Goal: Task Accomplishment & Management: Use online tool/utility

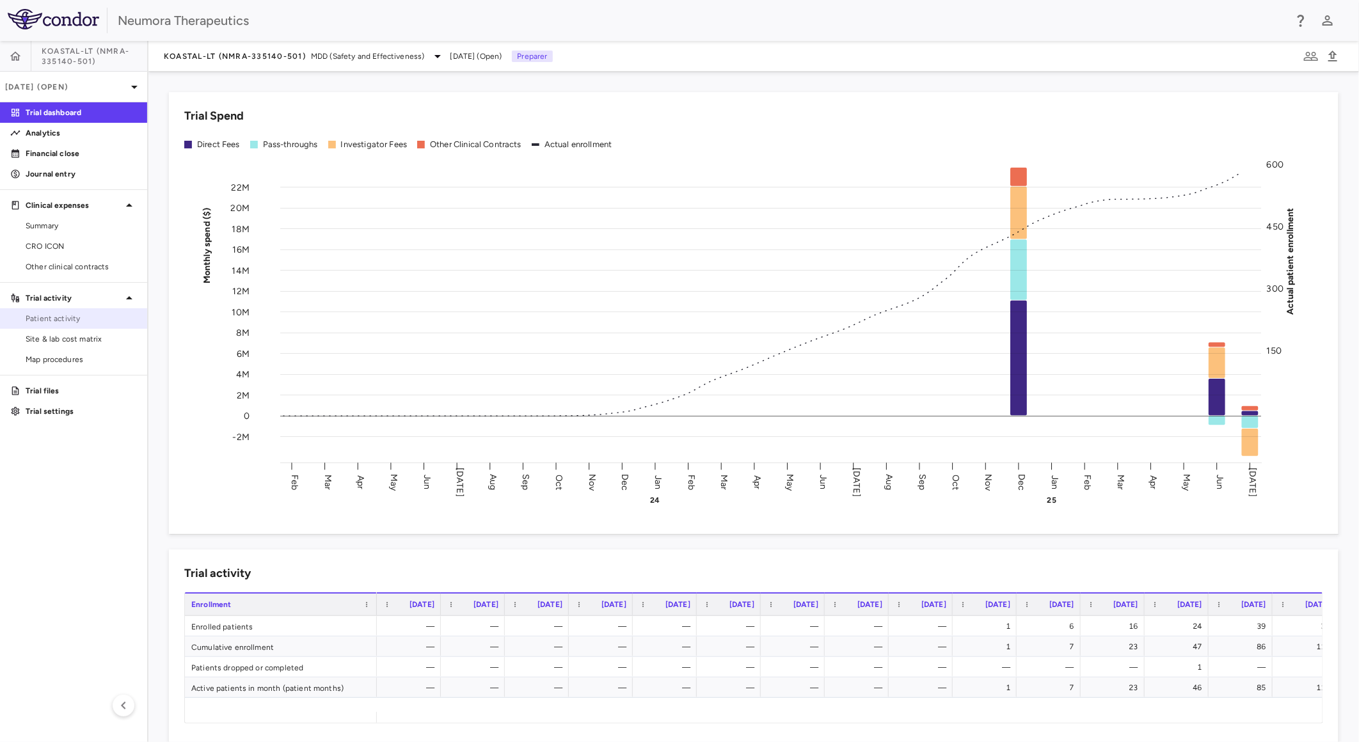
click at [95, 323] on span "Patient activity" at bounding box center [81, 319] width 111 height 12
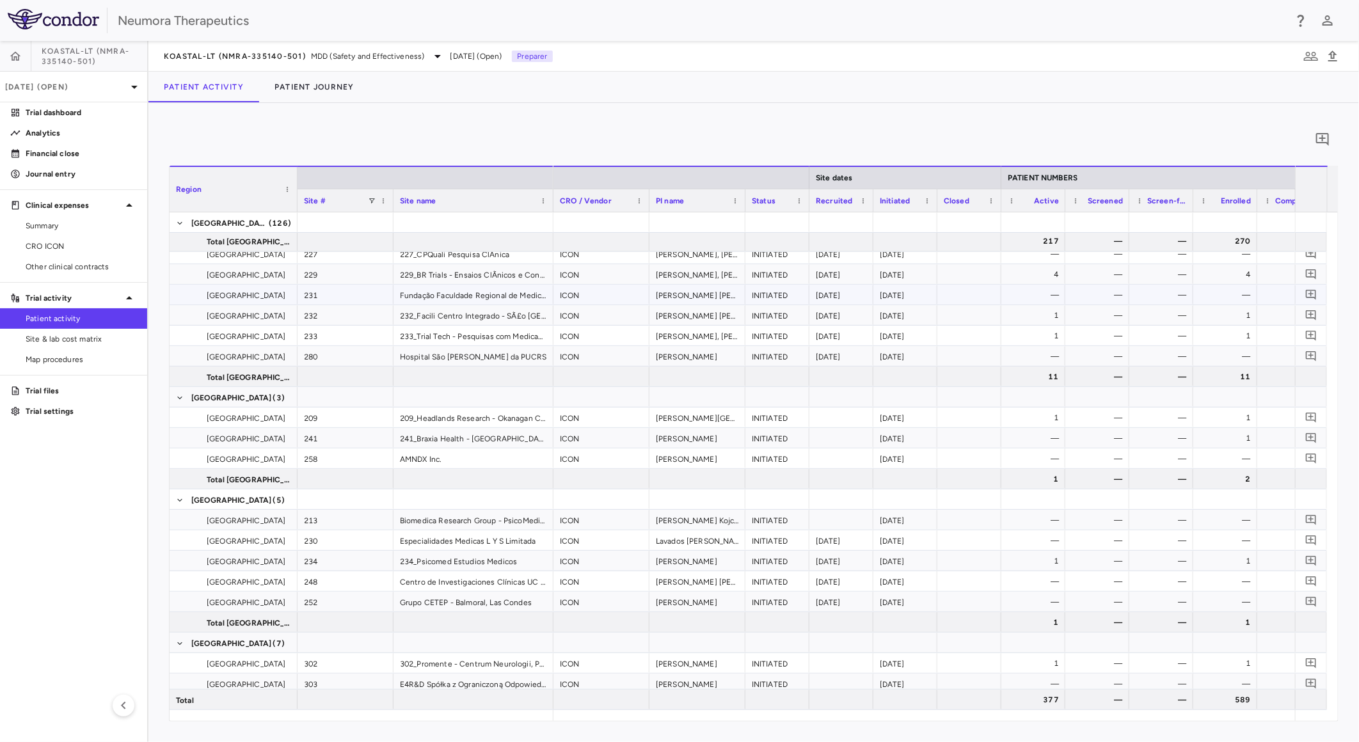
scroll to position [2559, 0]
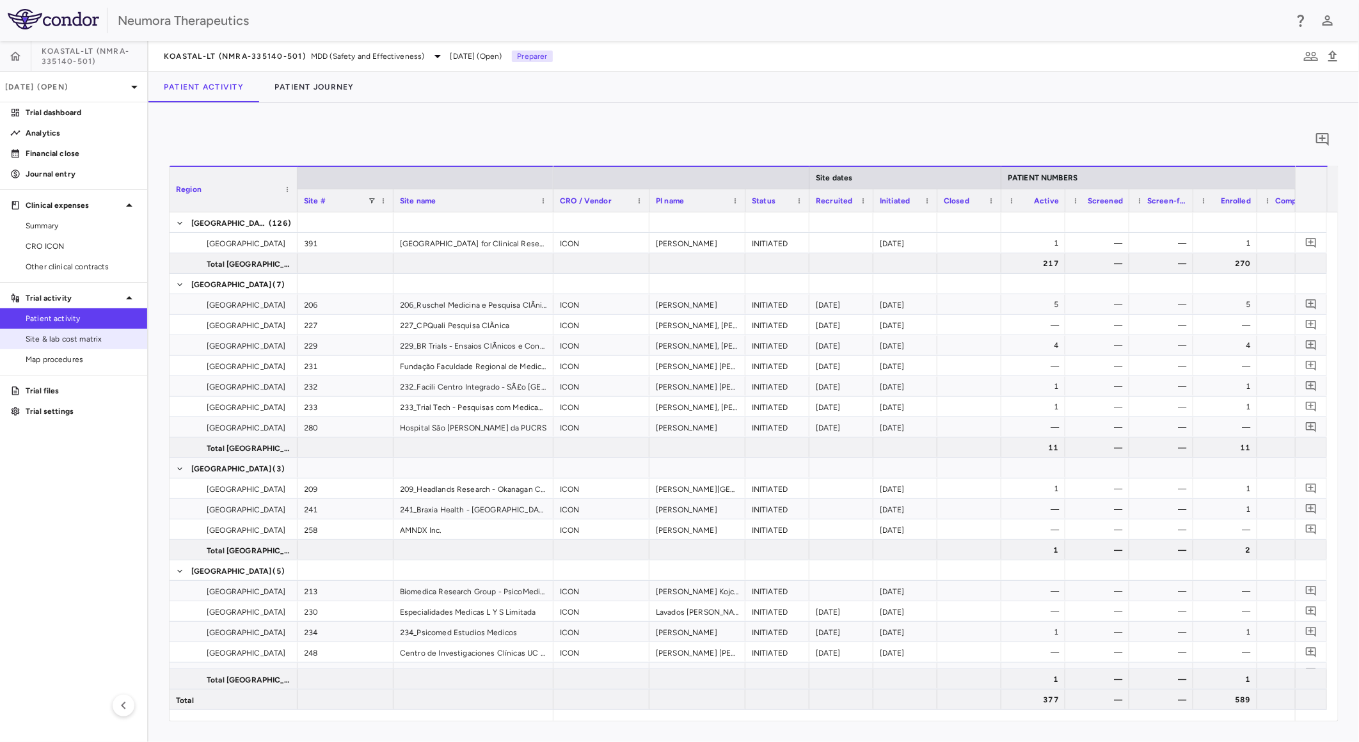
click at [119, 339] on span "Site & lab cost matrix" at bounding box center [81, 339] width 111 height 12
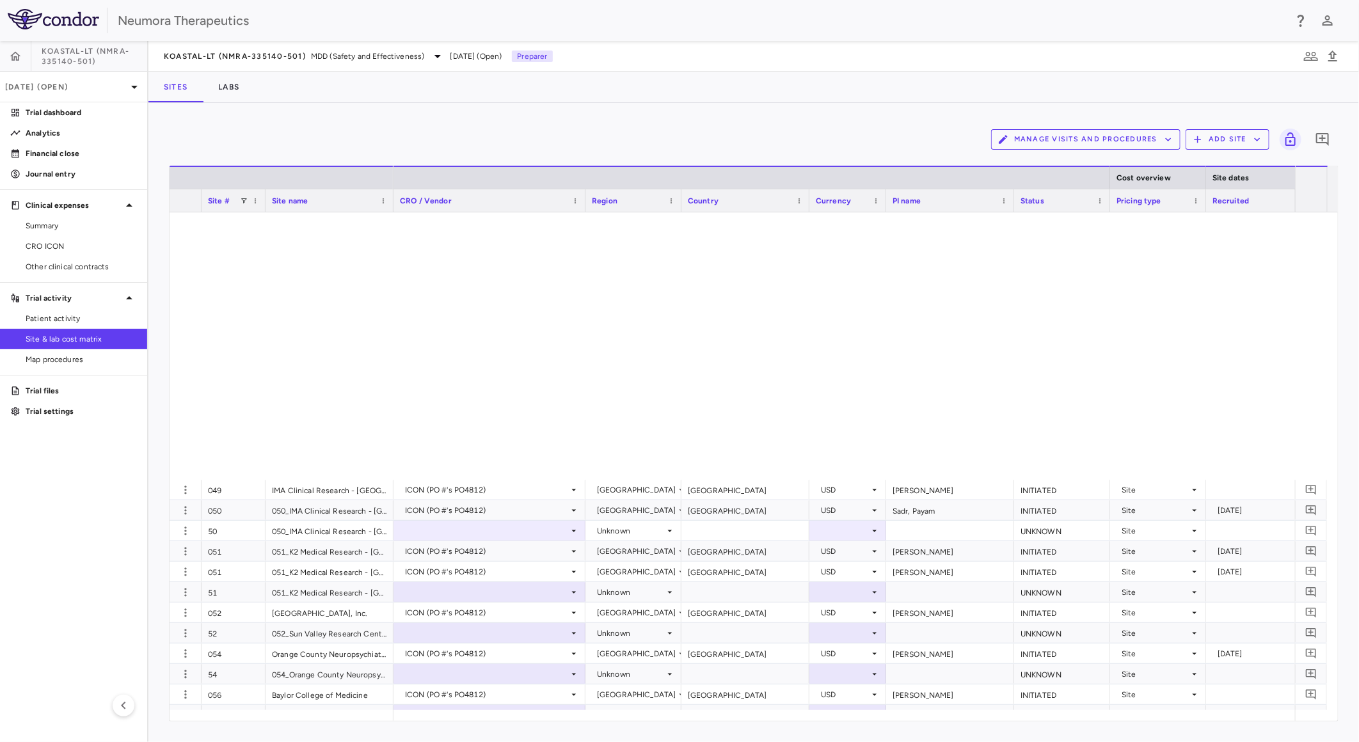
scroll to position [2416, 0]
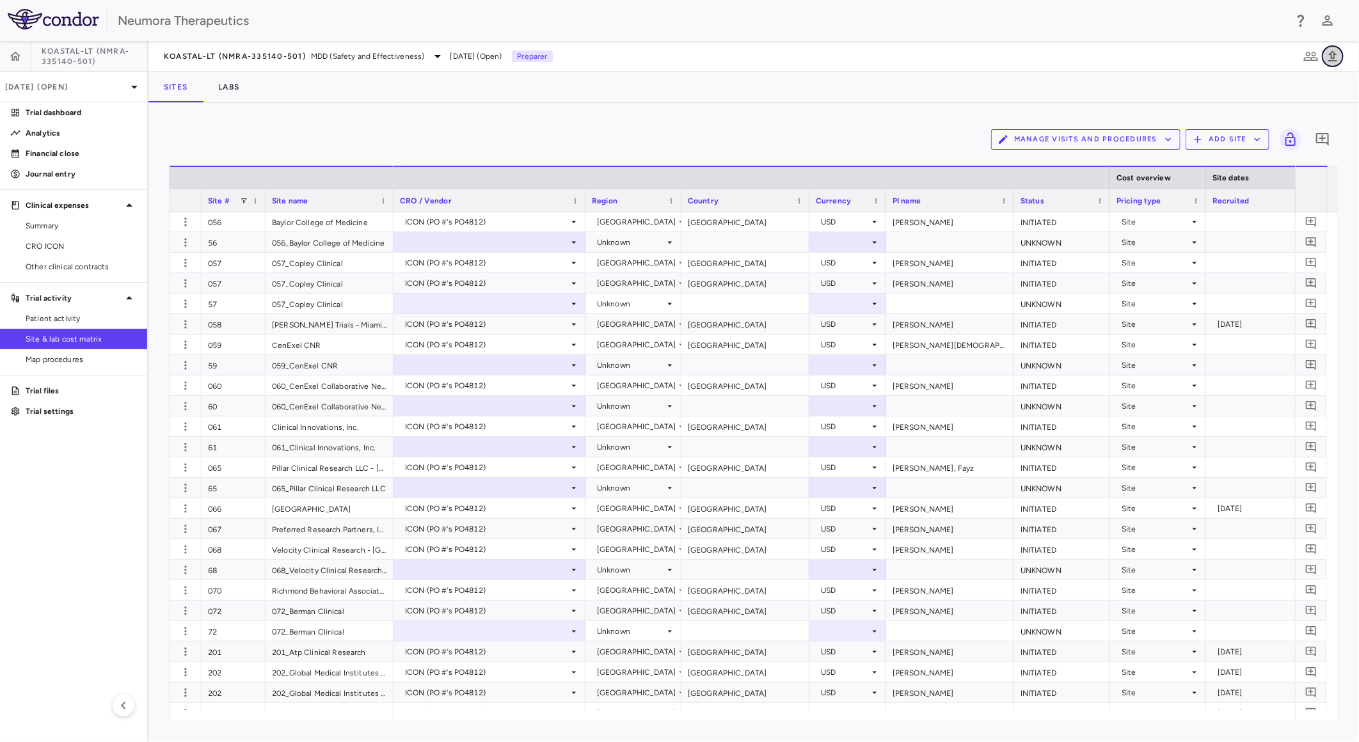
click at [1333, 53] on icon "button" at bounding box center [1332, 56] width 15 height 15
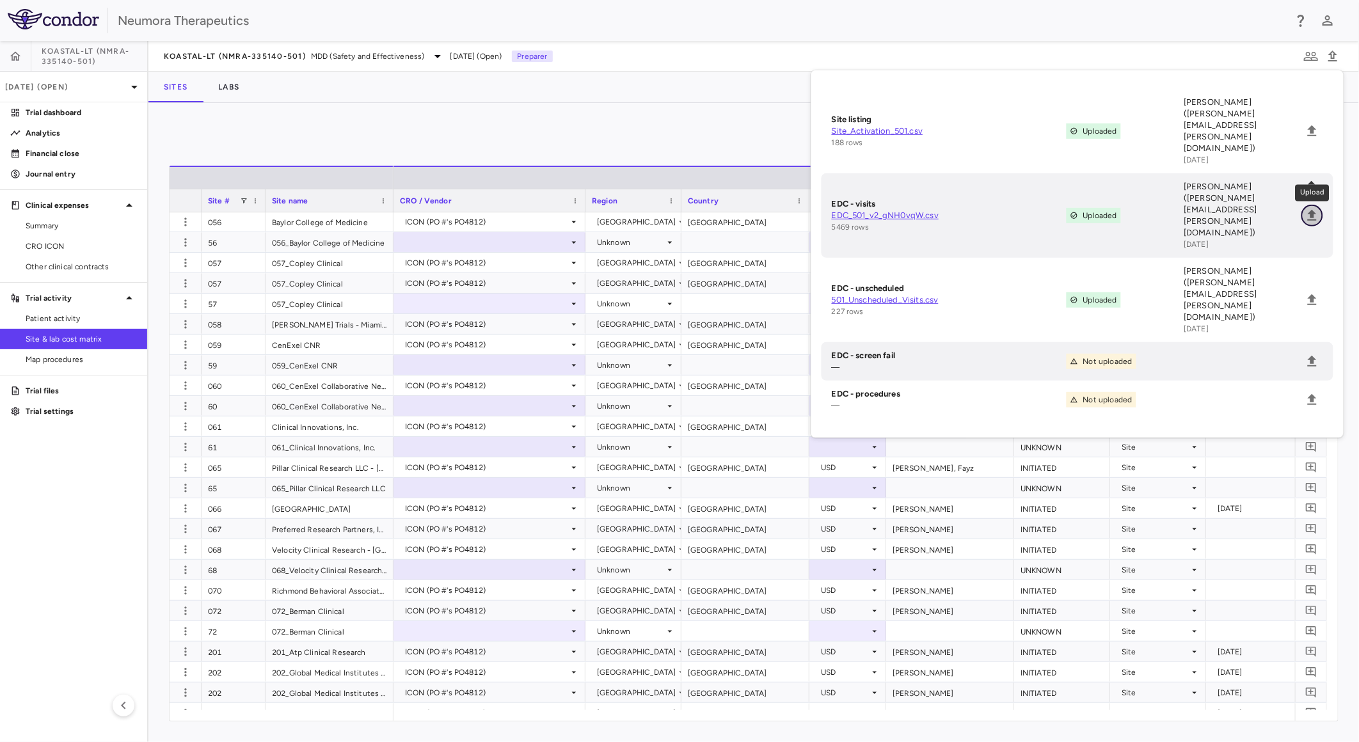
click at [1306, 208] on icon "Upload" at bounding box center [1311, 215] width 15 height 15
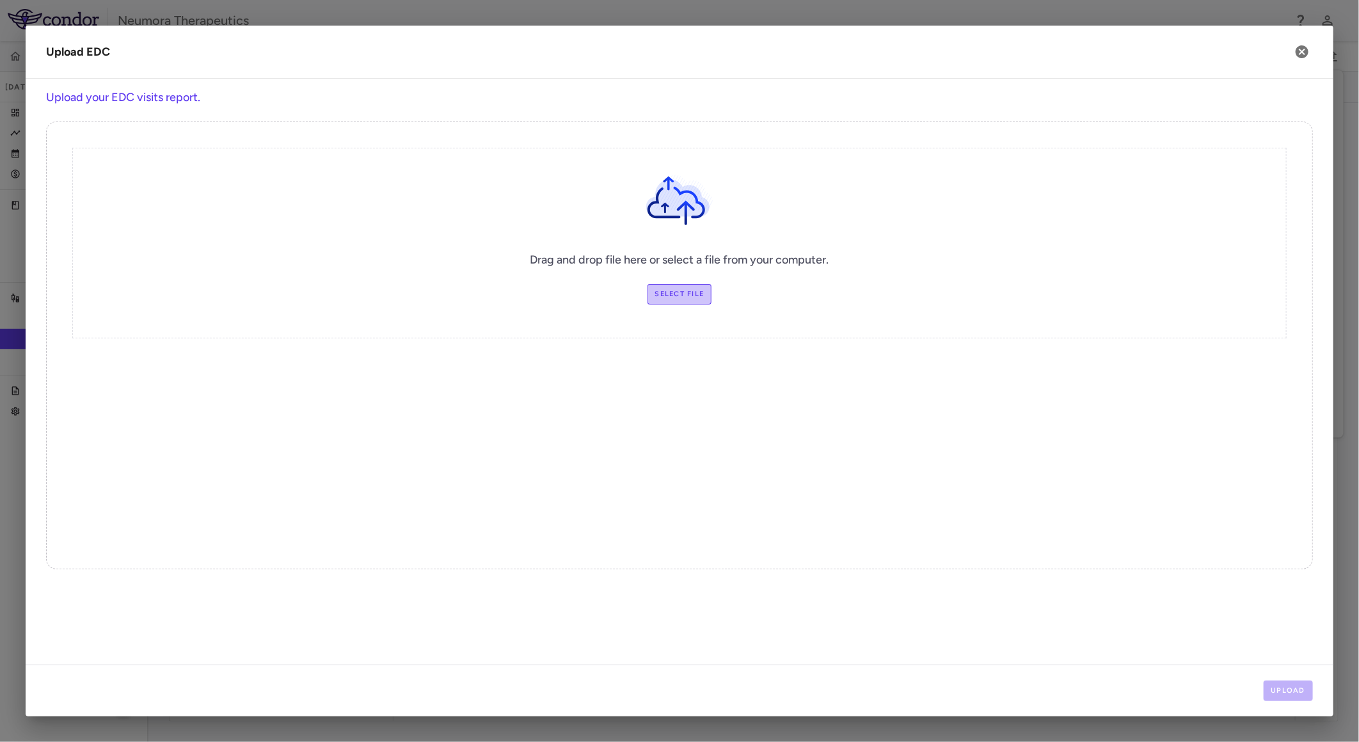
click at [663, 290] on label "Select file" at bounding box center [679, 294] width 65 height 20
click at [0, 0] on input "Select file" at bounding box center [0, 0] width 0 height 0
click at [1274, 687] on button "Upload" at bounding box center [1288, 691] width 50 height 20
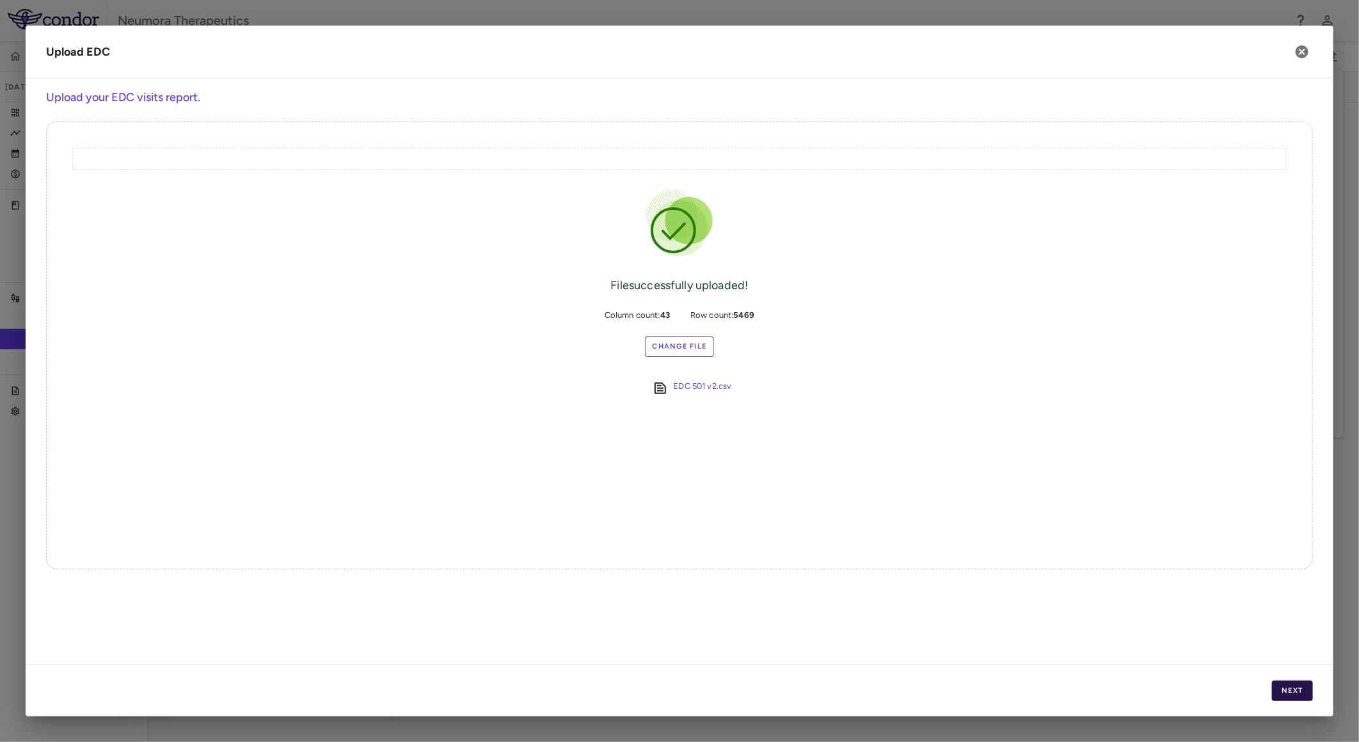
click at [1284, 683] on button "Next" at bounding box center [1292, 691] width 41 height 20
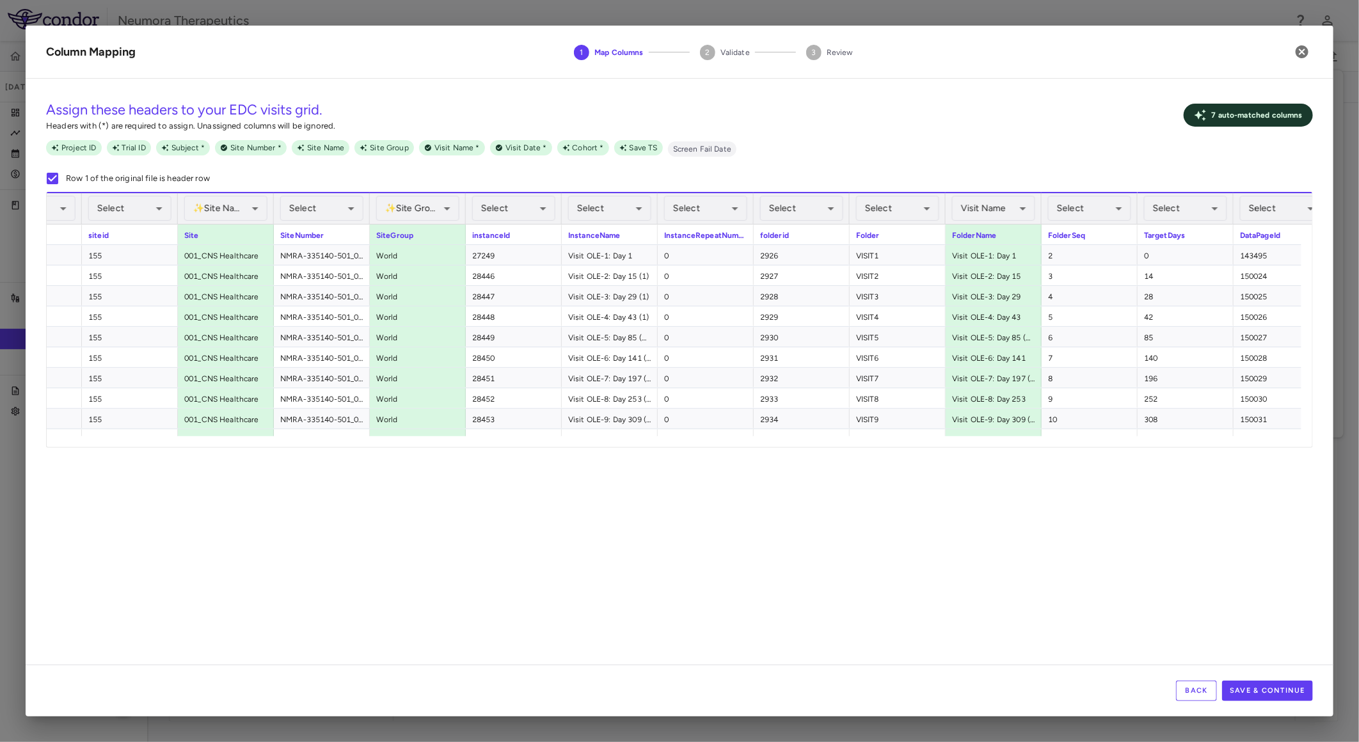
scroll to position [0, 889]
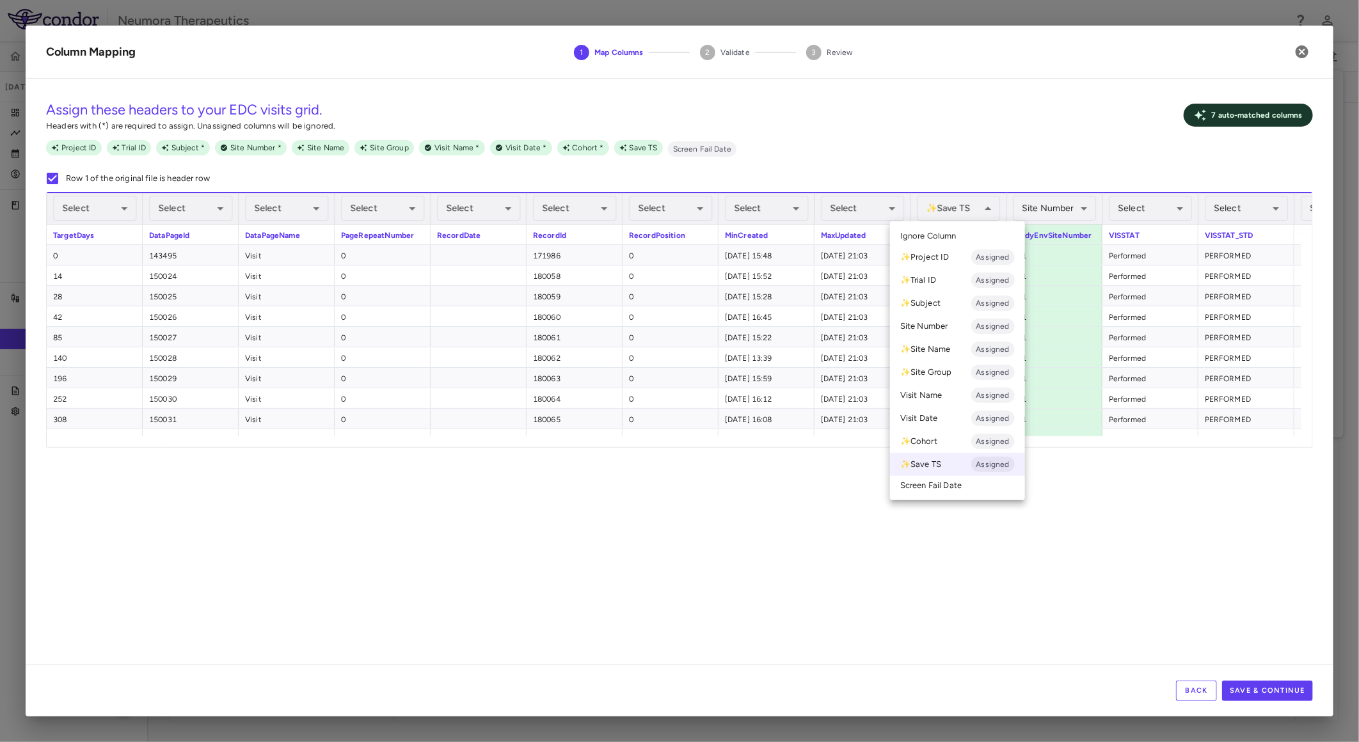
click at [954, 234] on span "Ignore Column" at bounding box center [928, 236] width 56 height 12
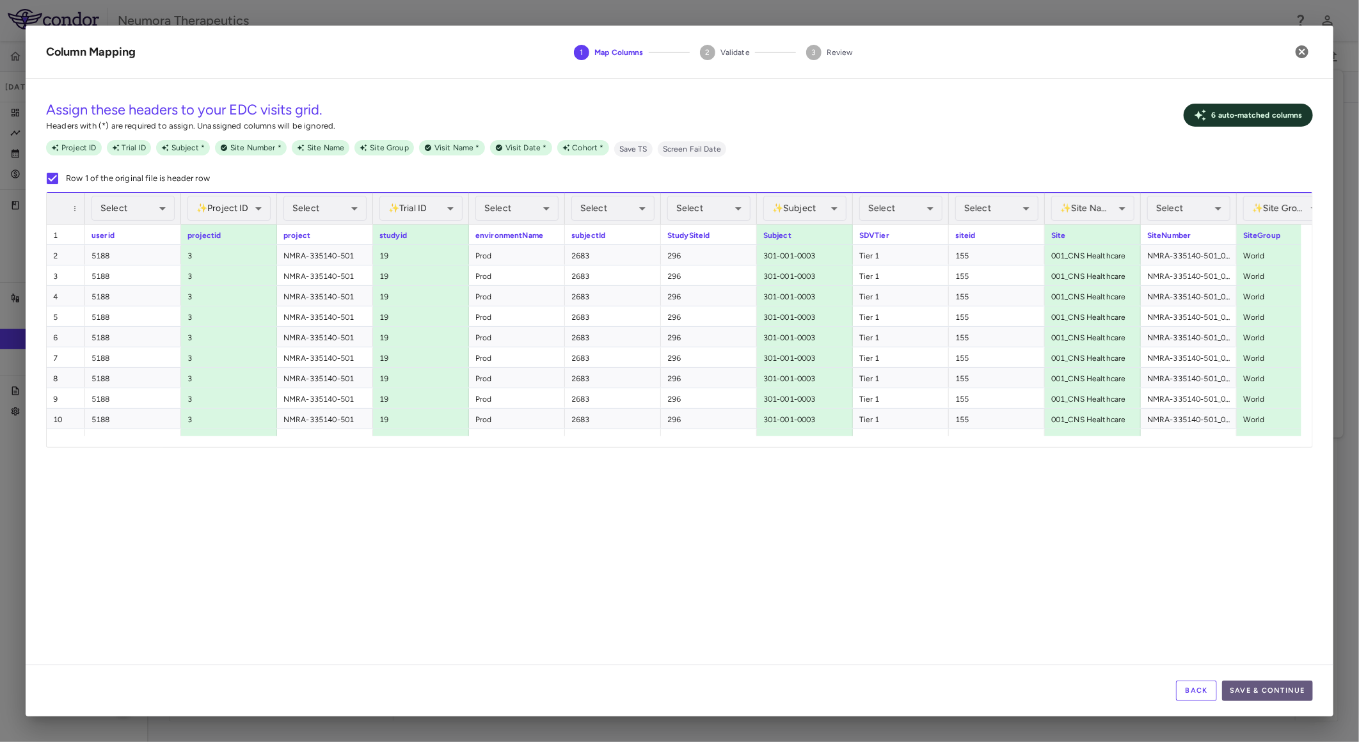
click at [1262, 688] on button "Save & Continue" at bounding box center [1267, 691] width 91 height 20
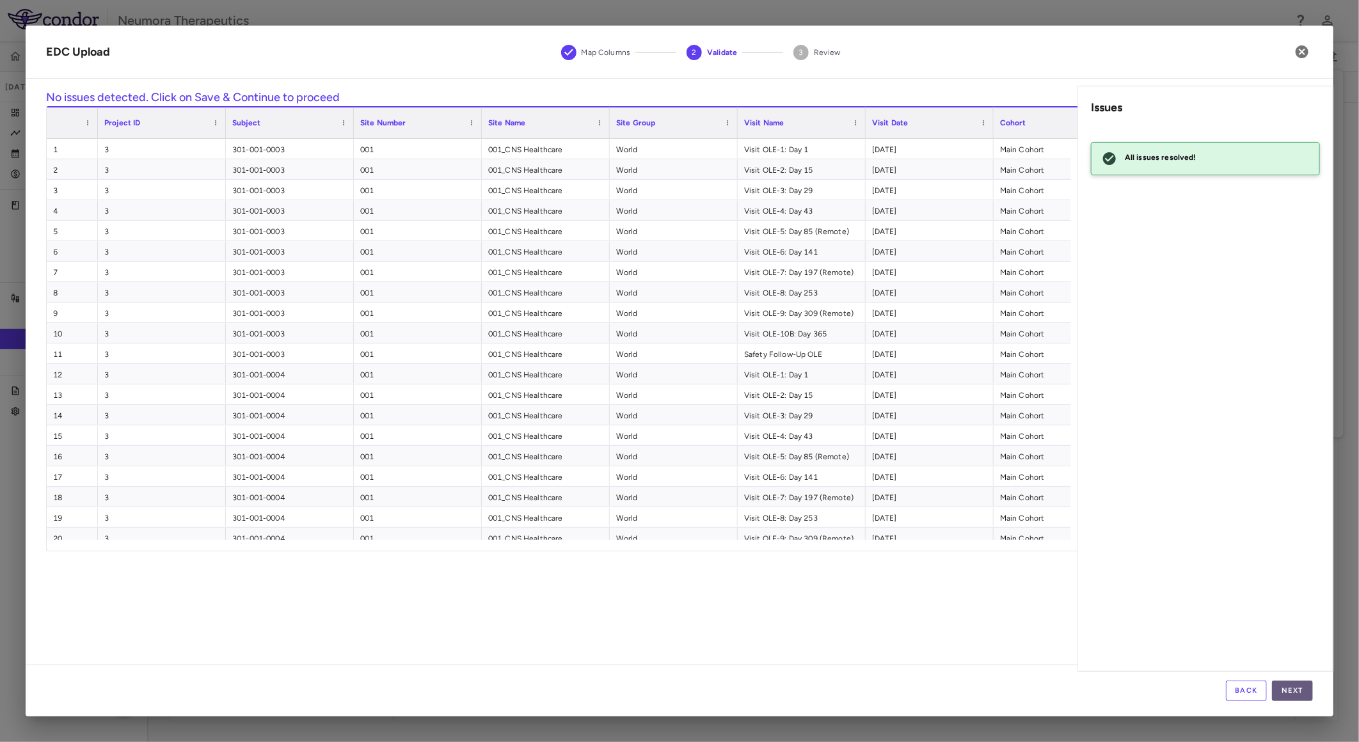
click at [1293, 686] on button "Next" at bounding box center [1292, 691] width 41 height 20
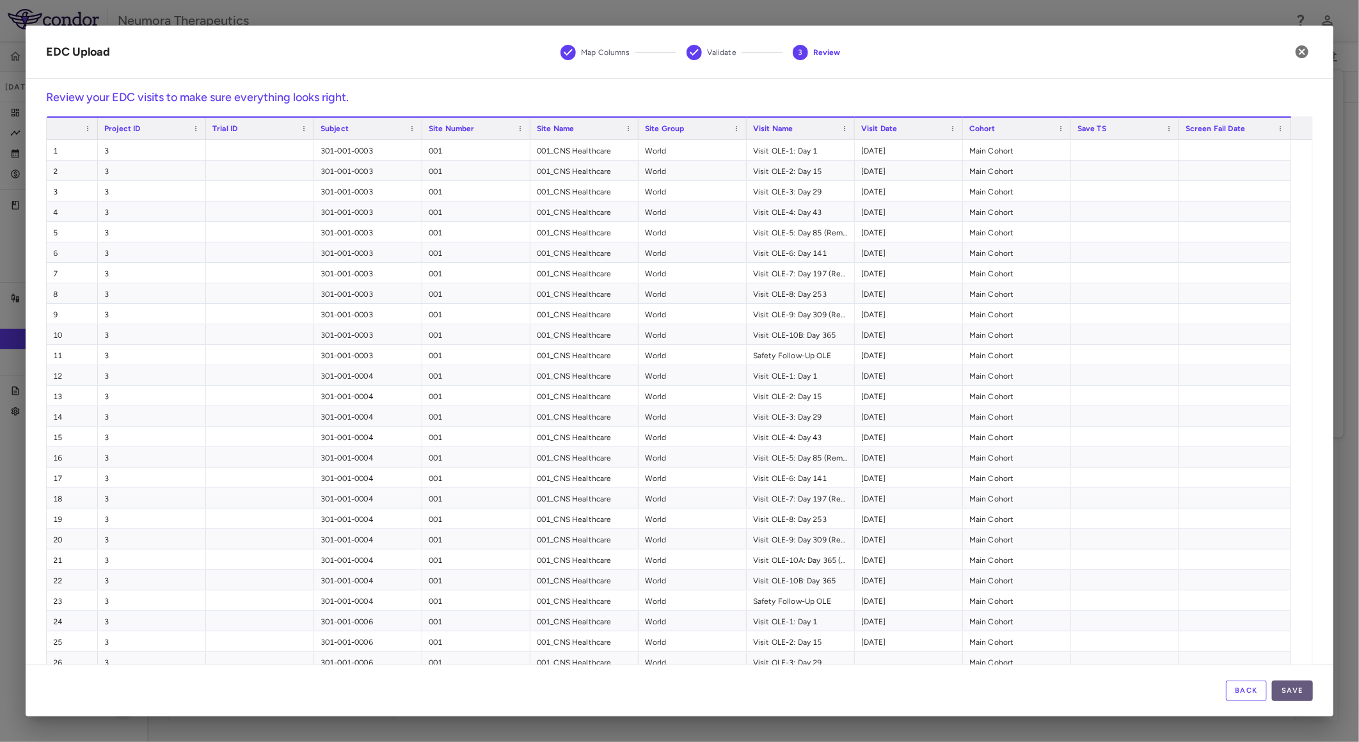
click at [1293, 686] on button "Save" at bounding box center [1292, 691] width 41 height 20
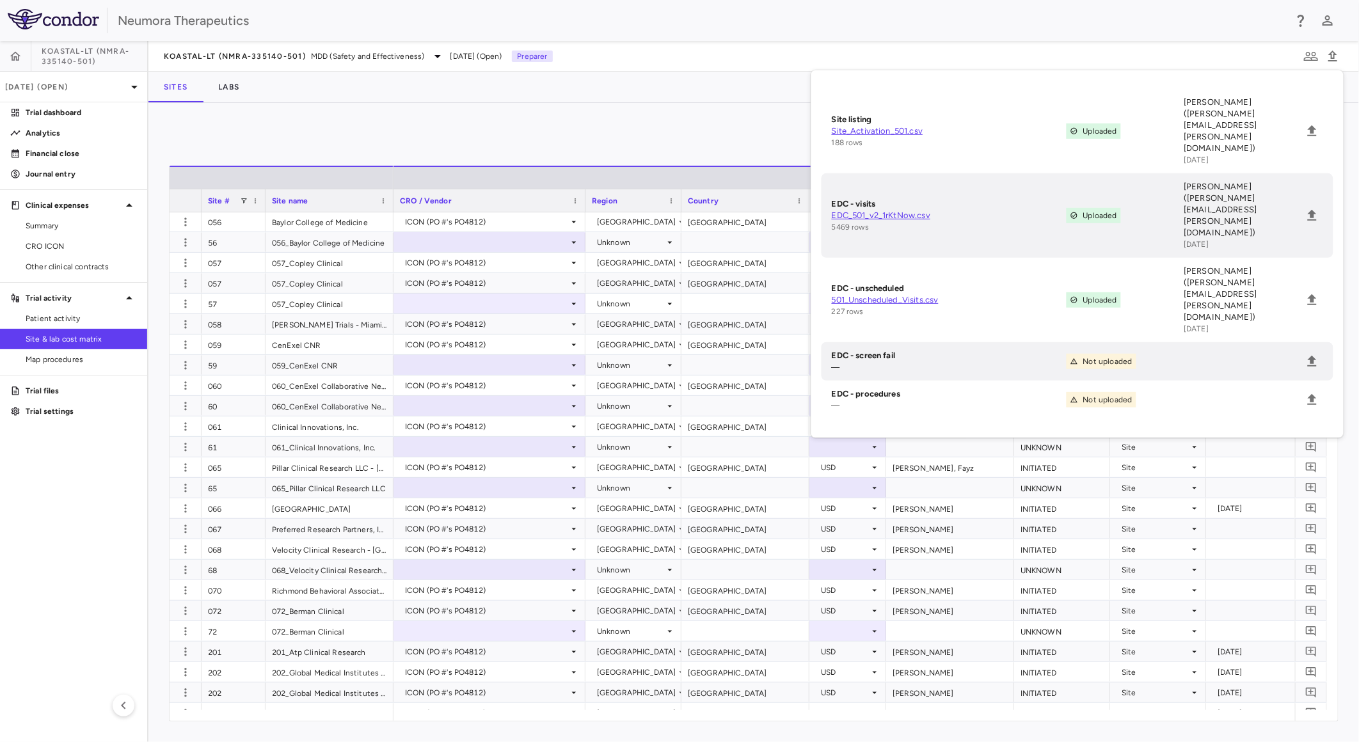
click at [606, 119] on div "Manage Visits and Procedures Add Site 0 Drag here to set row groups Drag here t…" at bounding box center [753, 422] width 1210 height 639
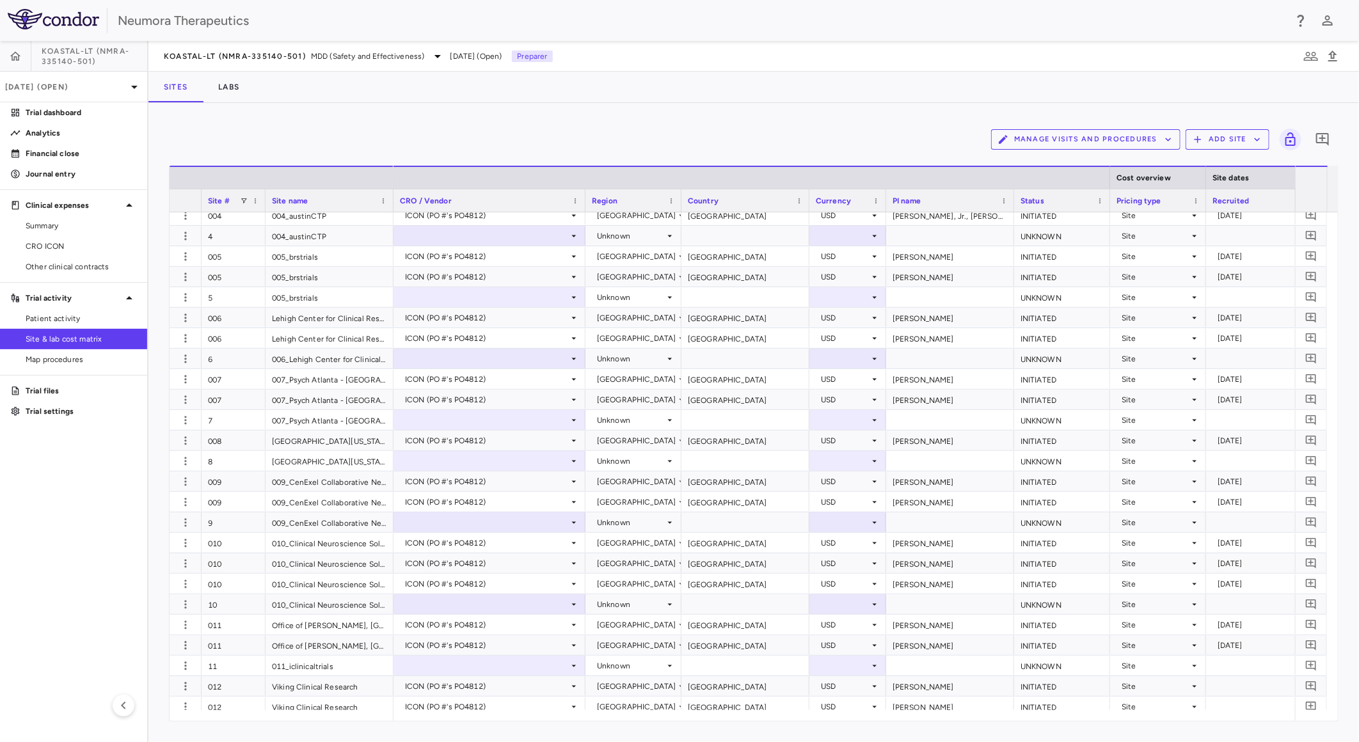
scroll to position [0, 0]
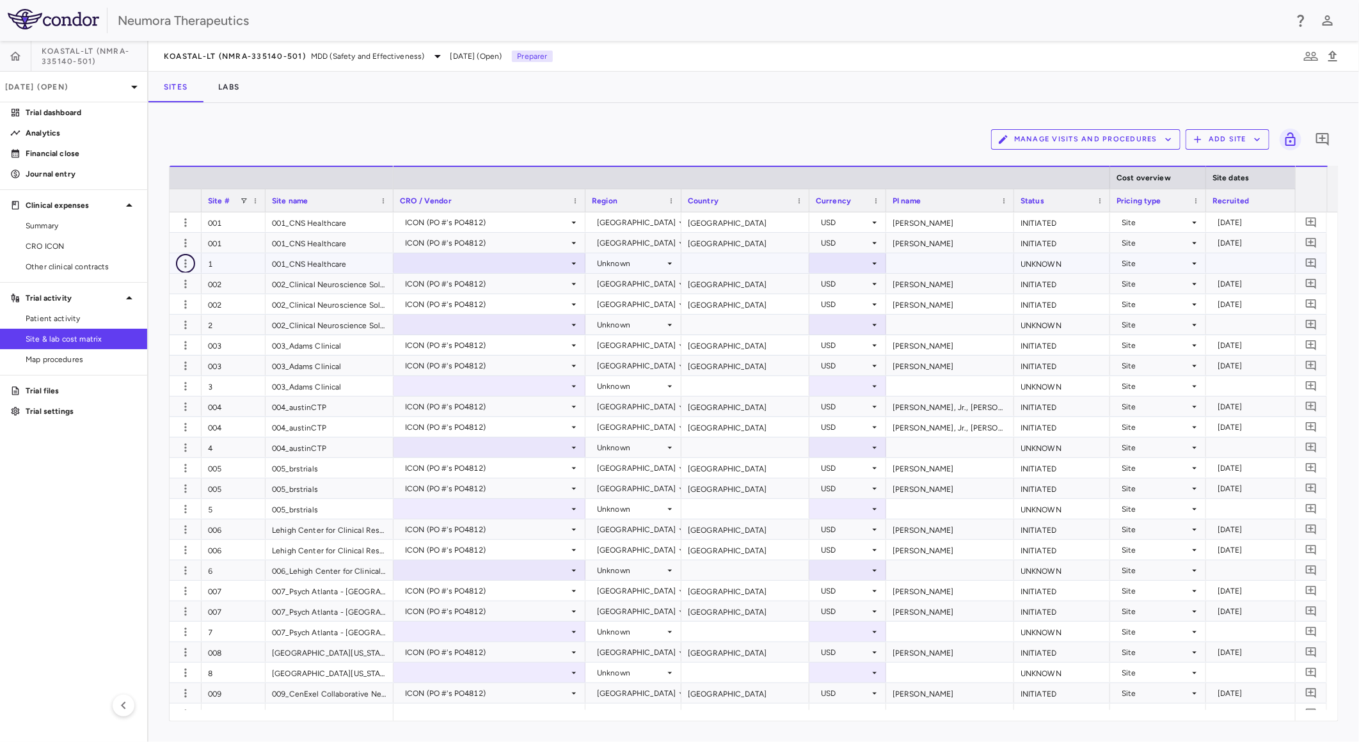
click at [187, 263] on icon "button" at bounding box center [185, 263] width 13 height 13
click at [297, 265] on div at bounding box center [679, 371] width 1359 height 742
click at [26, 314] on span "Patient activity" at bounding box center [81, 319] width 111 height 12
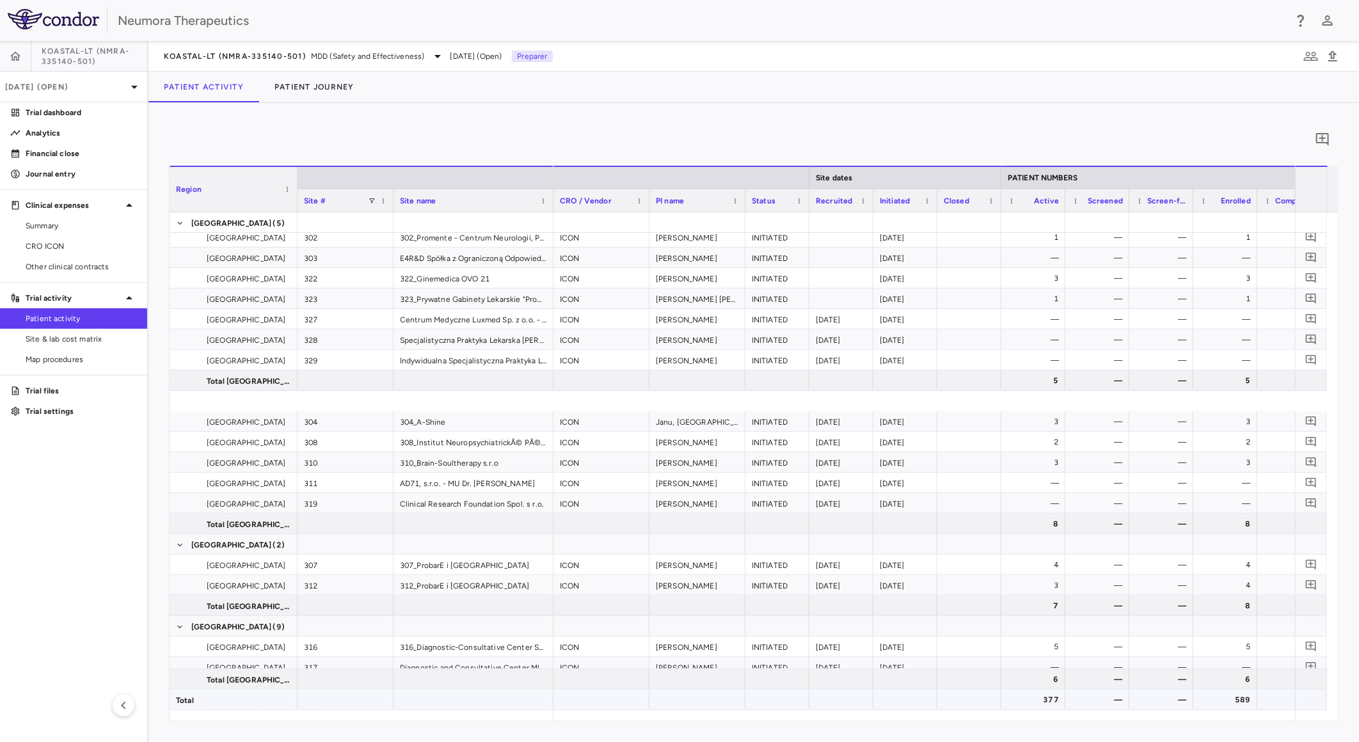
scroll to position [3270, 0]
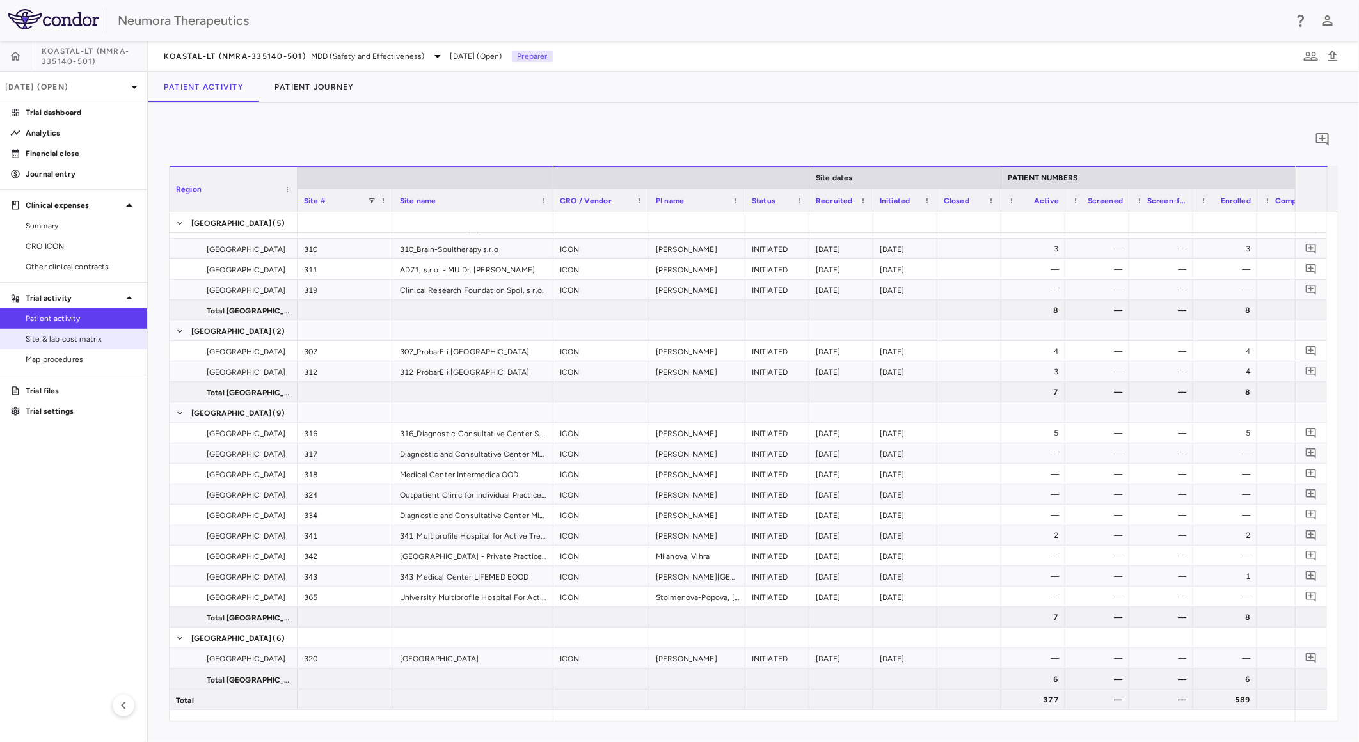
click at [77, 340] on span "Site & lab cost matrix" at bounding box center [81, 339] width 111 height 12
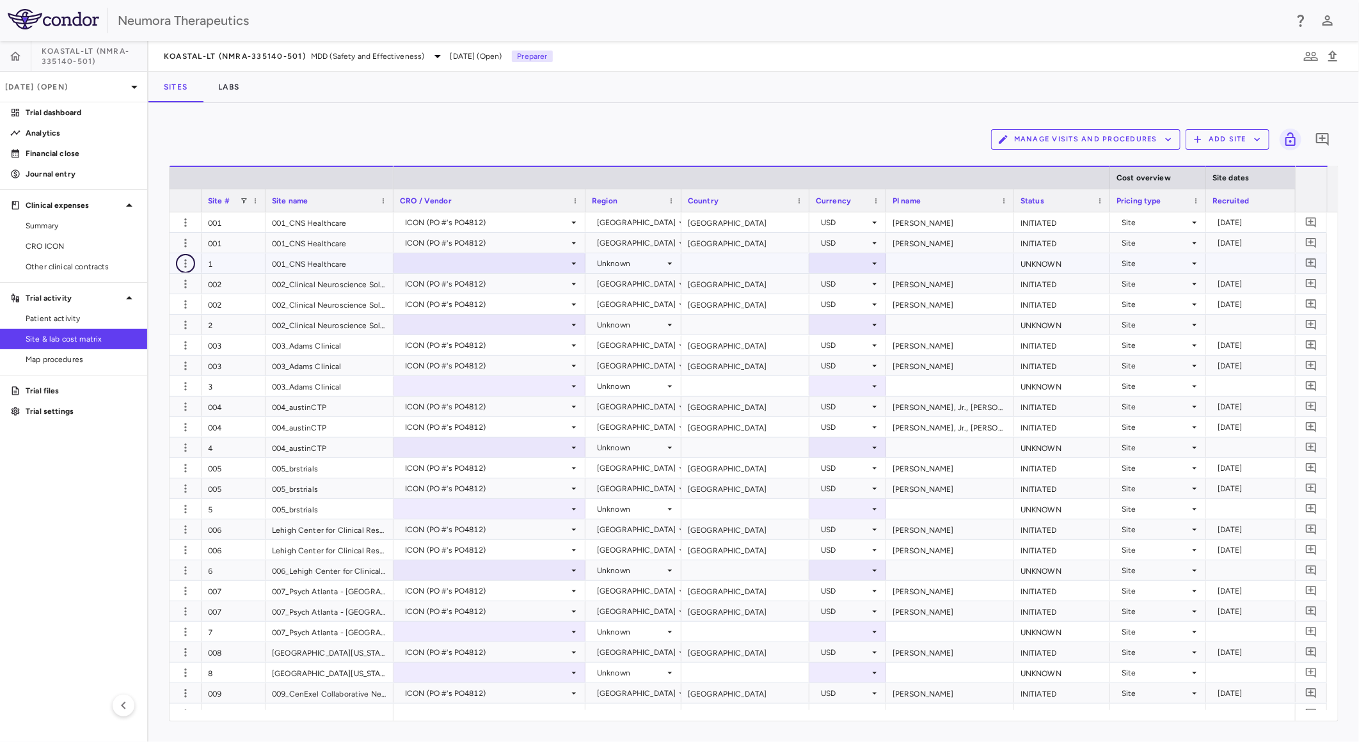
click at [182, 261] on icon "button" at bounding box center [185, 263] width 13 height 13
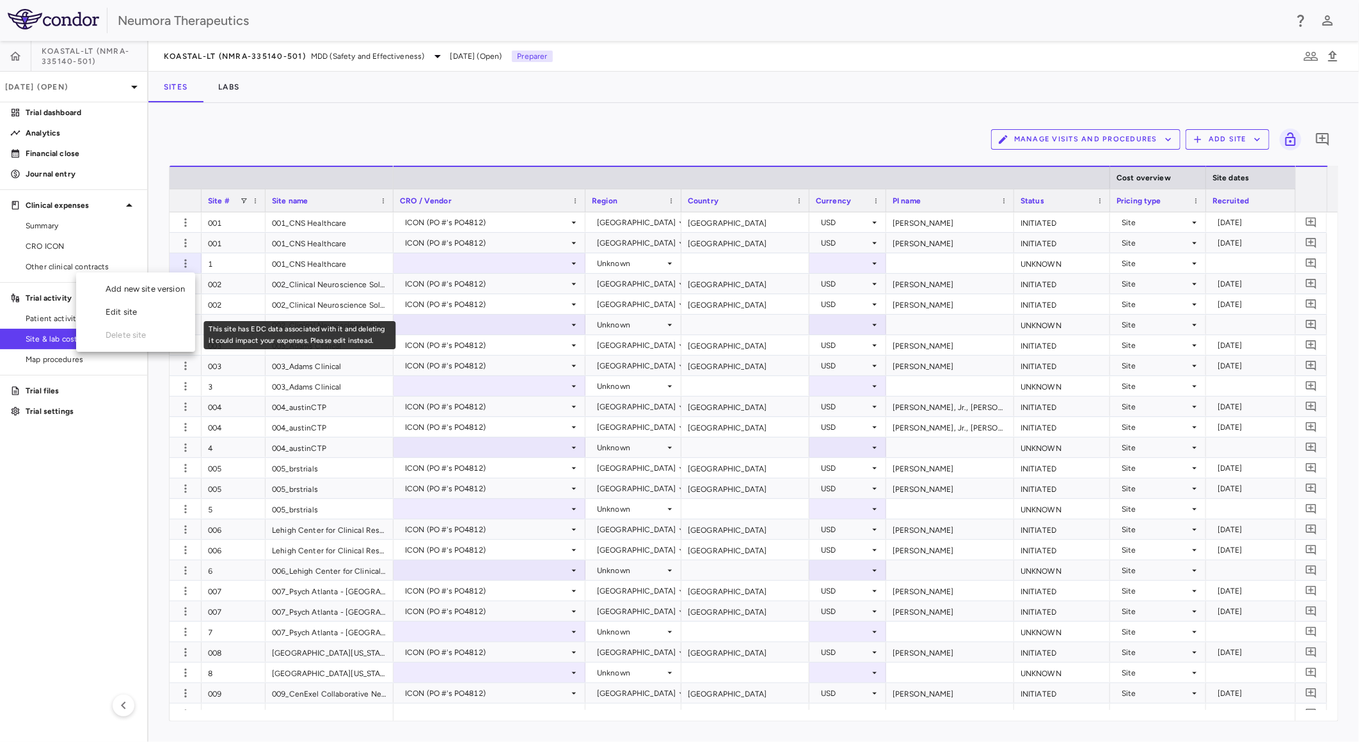
click at [154, 344] on span "Delete site" at bounding box center [135, 335] width 119 height 23
click at [154, 317] on ul "Add new site version Edit site Delete site" at bounding box center [151, 295] width 90 height 45
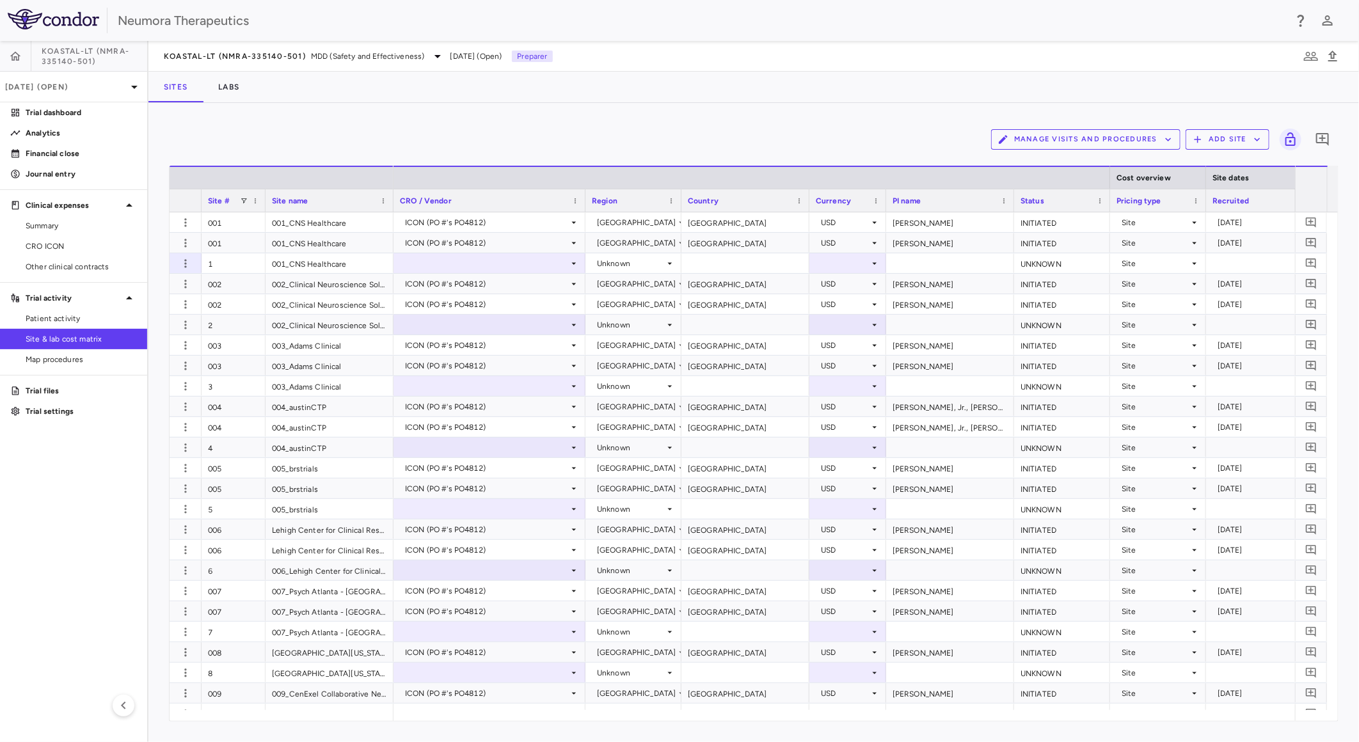
drag, startPoint x: 154, startPoint y: 344, endPoint x: 118, endPoint y: 448, distance: 110.5
click at [107, 448] on aside "KOASTAL-LT (NMRA-335140-501) [DATE] (Open) Trial dashboard Analytics Financial …" at bounding box center [74, 391] width 148 height 701
click at [110, 79] on div "[DATE] (Open)" at bounding box center [73, 87] width 147 height 31
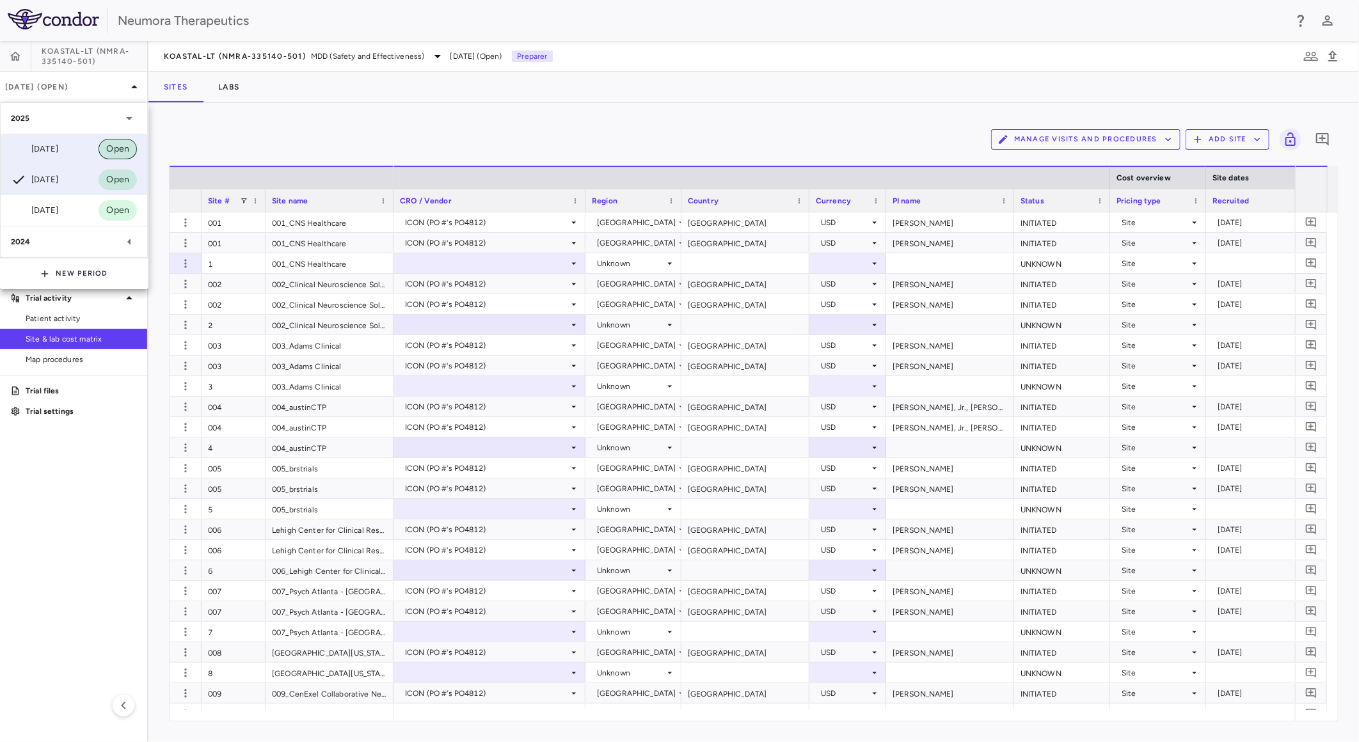
click at [101, 154] on span "Open" at bounding box center [118, 149] width 38 height 14
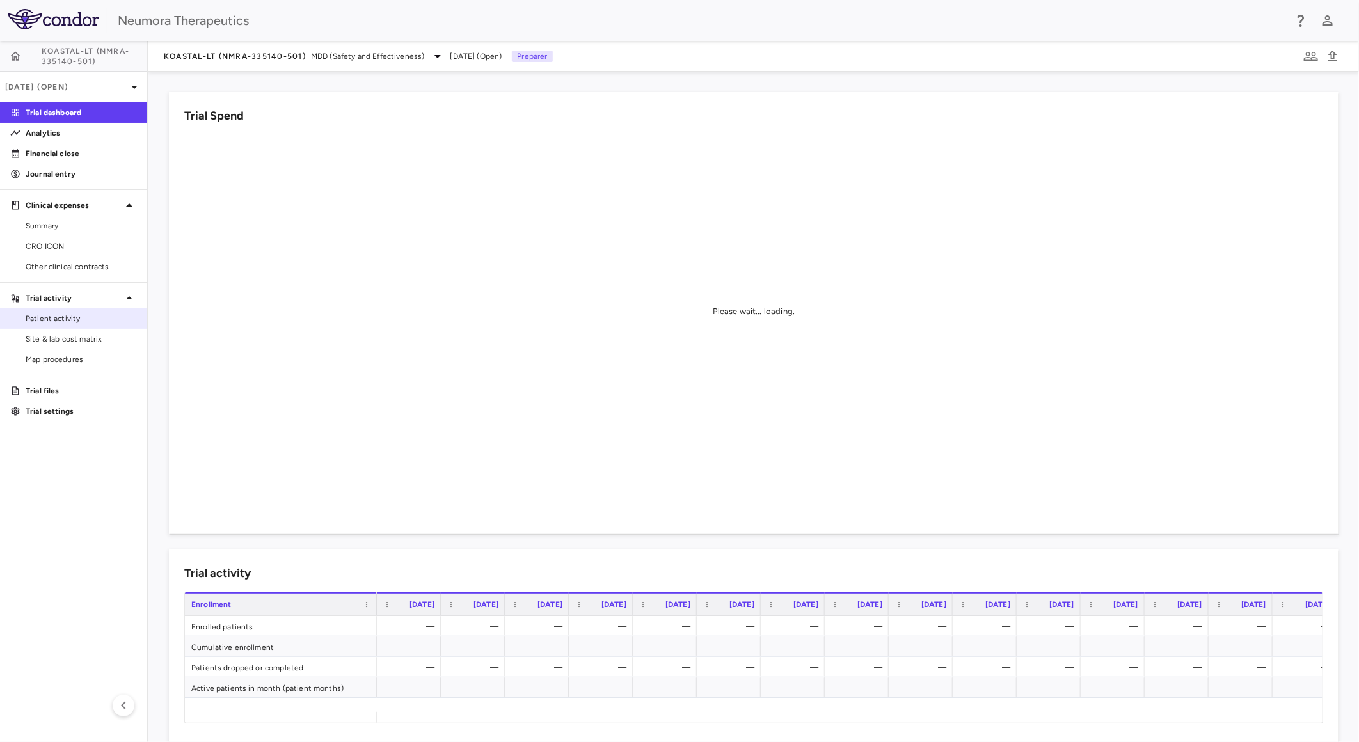
click at [113, 321] on span "Patient activity" at bounding box center [81, 319] width 111 height 12
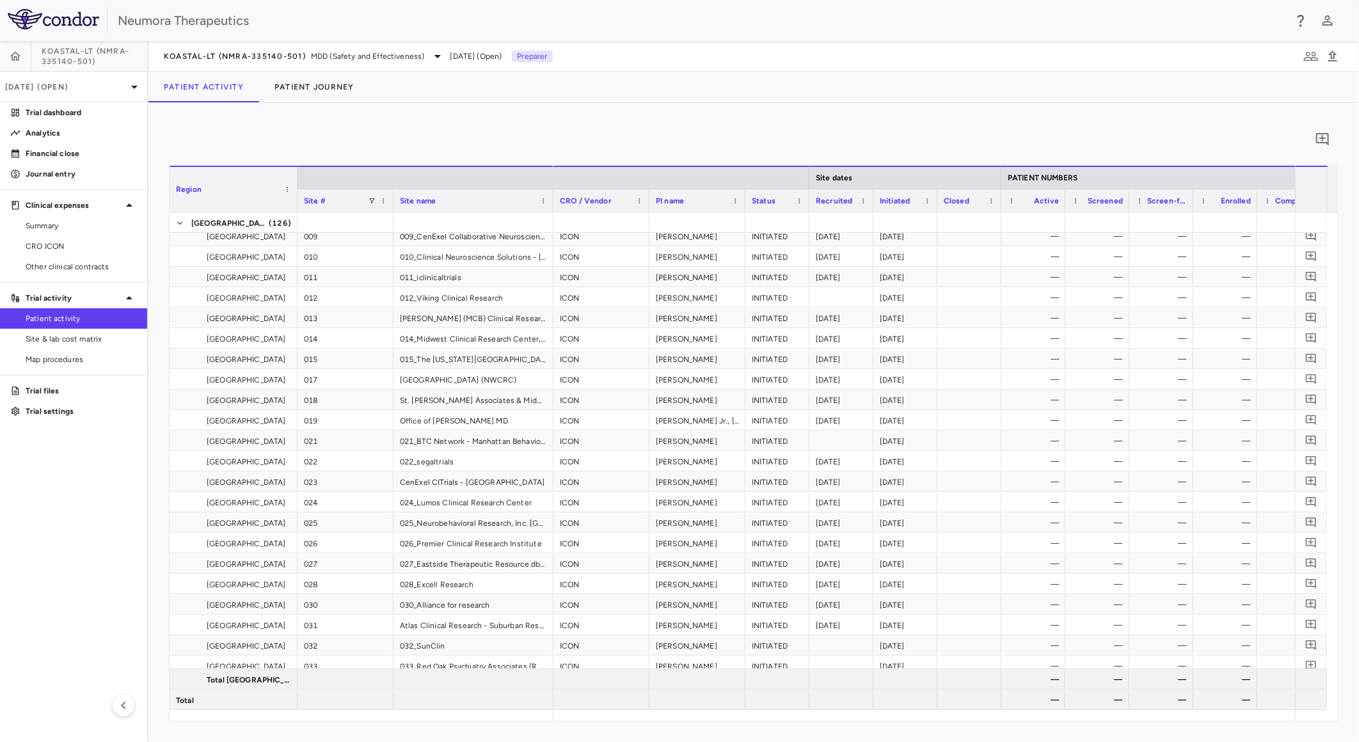
scroll to position [213, 0]
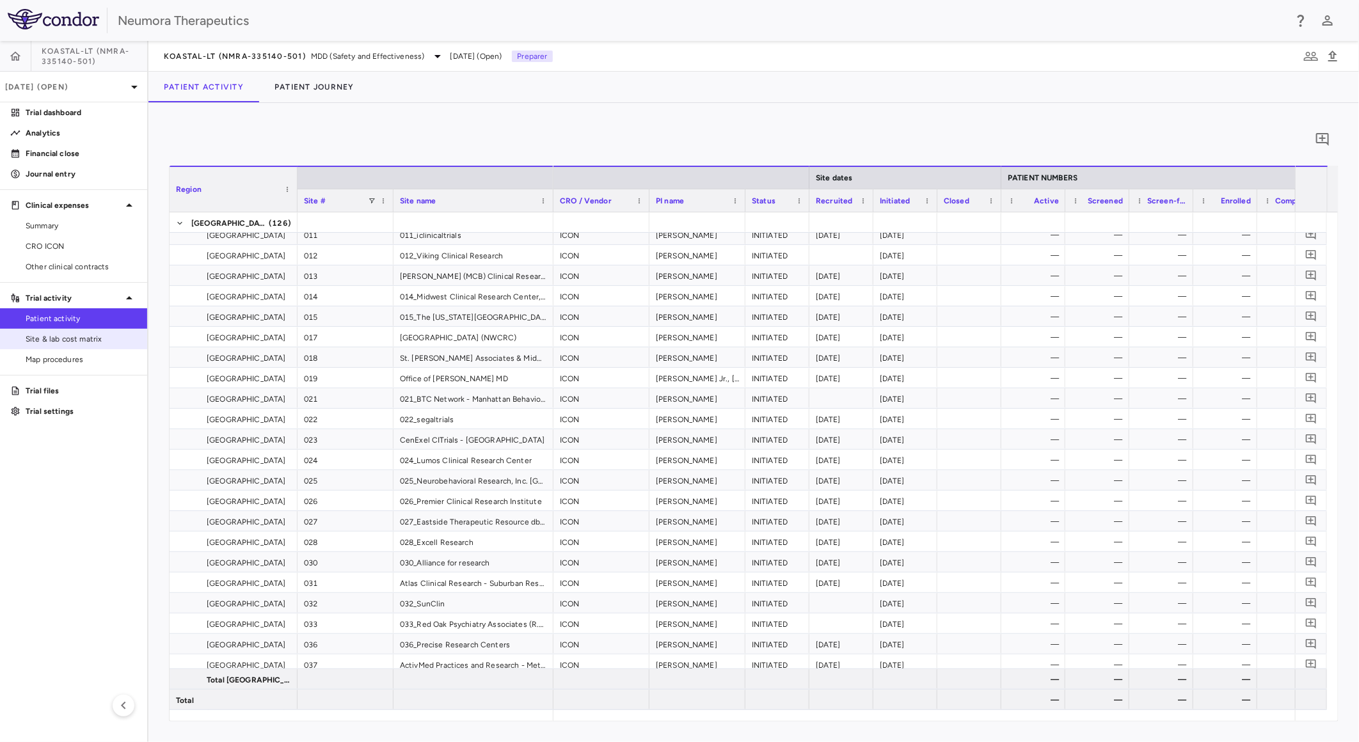
click at [97, 342] on span "Site & lab cost matrix" at bounding box center [81, 339] width 111 height 12
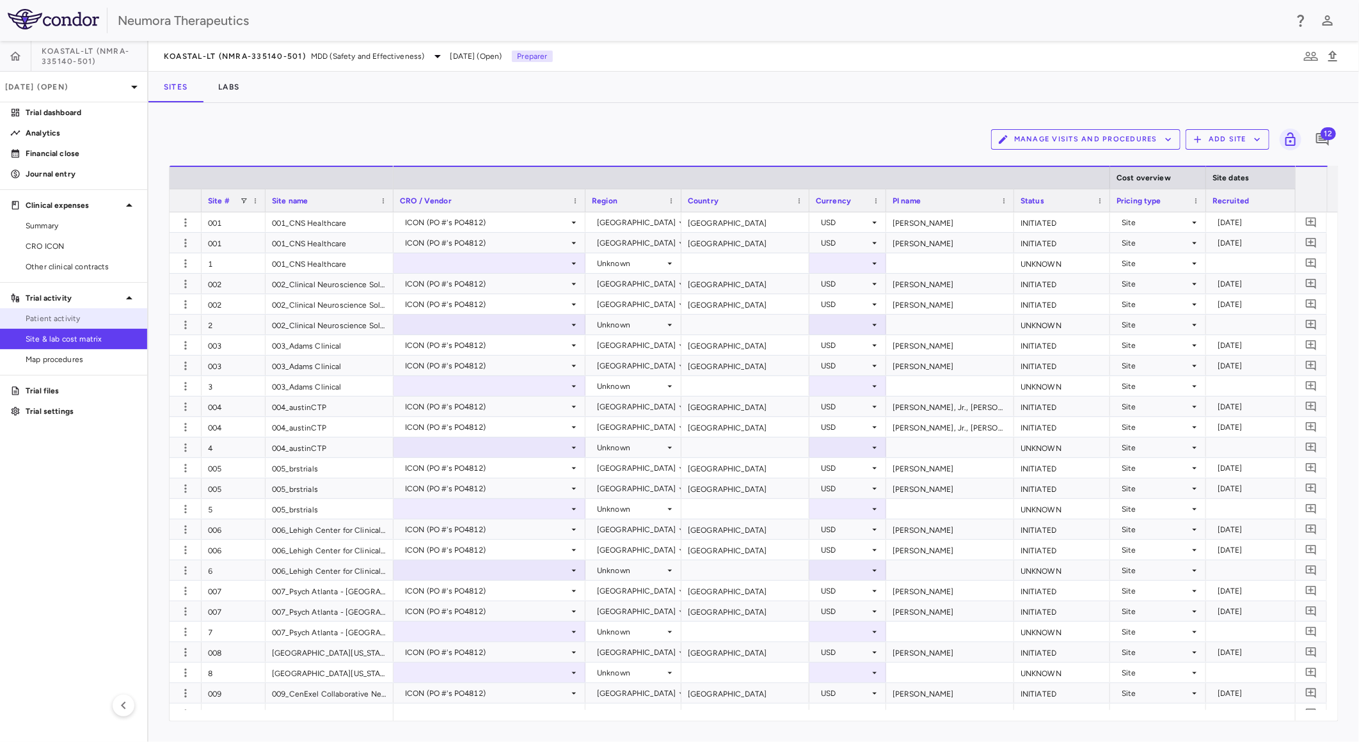
click at [85, 324] on span "Patient activity" at bounding box center [81, 319] width 111 height 12
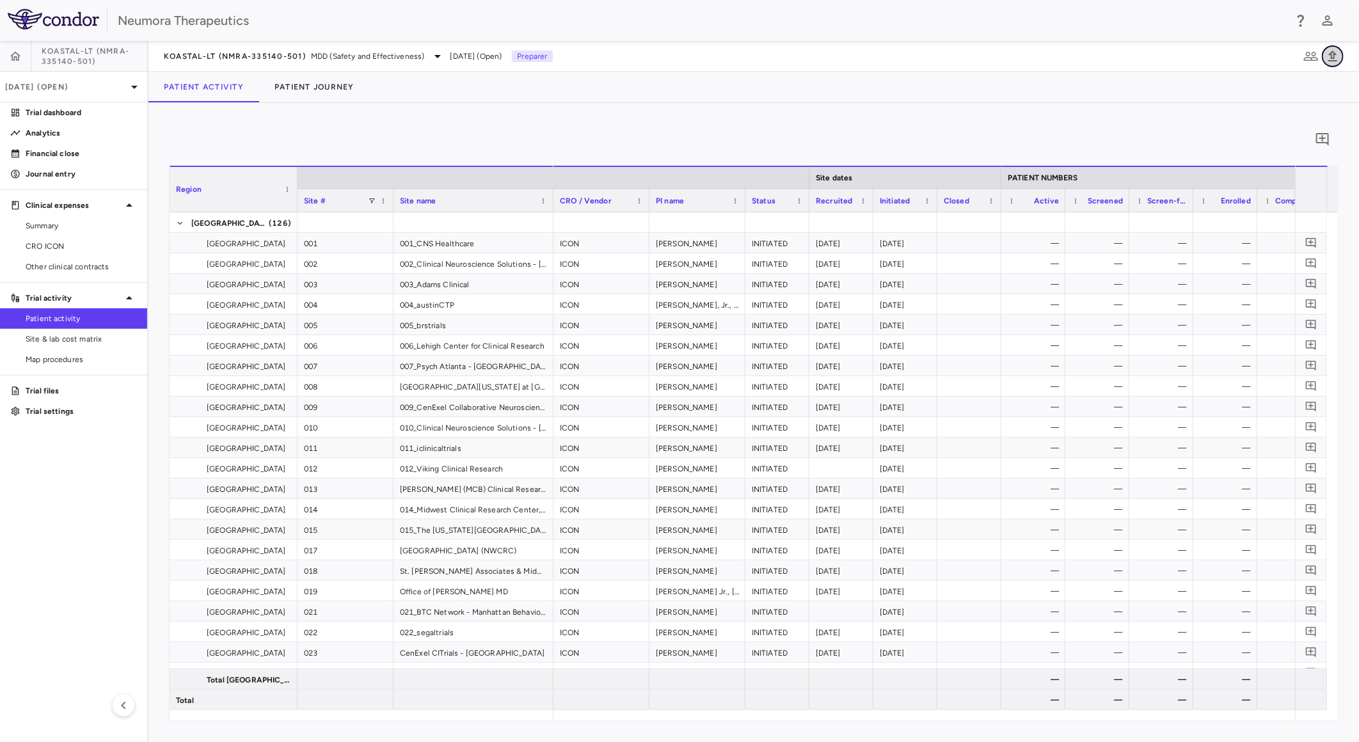
click at [1333, 53] on icon "button" at bounding box center [1332, 56] width 15 height 15
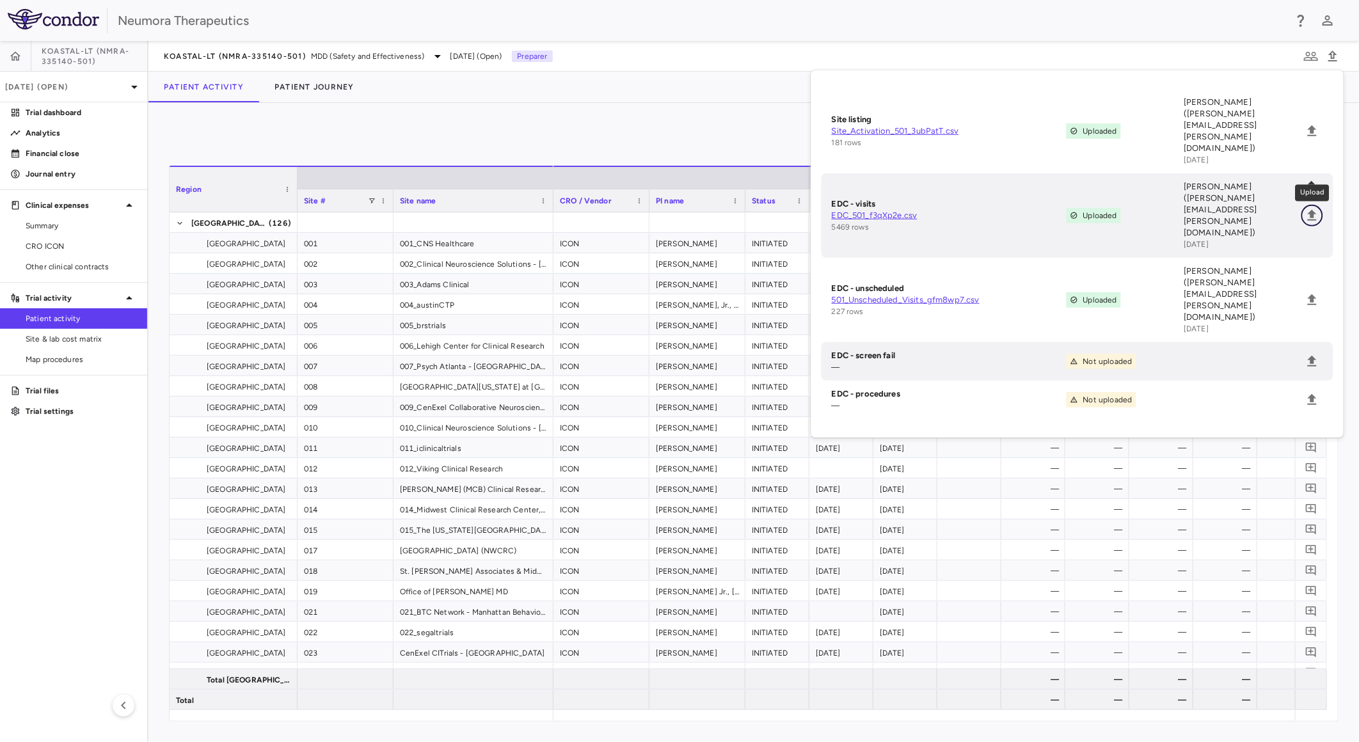
click at [1315, 210] on icon "Upload" at bounding box center [1312, 215] width 9 height 11
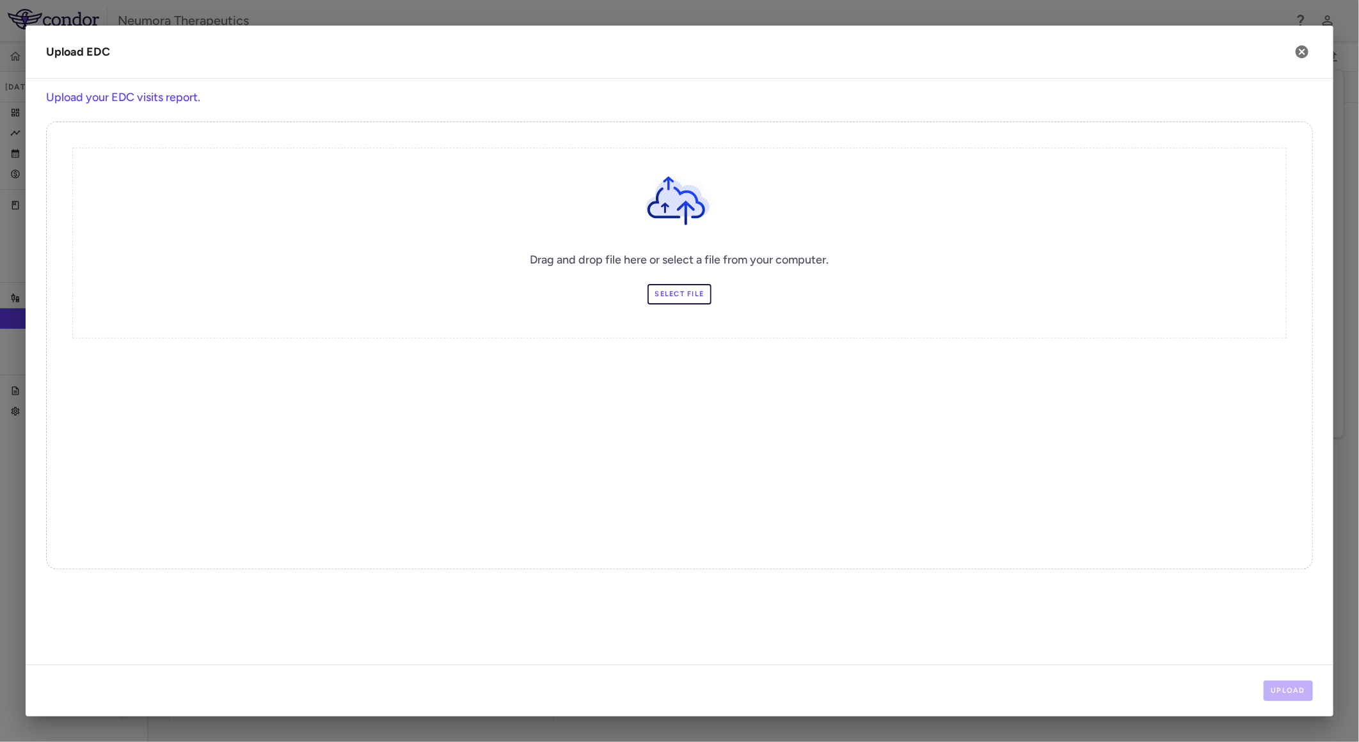
click at [676, 306] on div "Drag and drop file here or select a file from your computer. Select file" at bounding box center [679, 243] width 1214 height 191
click at [678, 299] on label "Select file" at bounding box center [679, 294] width 65 height 20
click at [0, 0] on input "Select file" at bounding box center [0, 0] width 0 height 0
click at [1289, 558] on div "Drag and drop file here or select a file from your computer. Change Files Selec…" at bounding box center [679, 346] width 1267 height 448
click at [1281, 678] on div "Upload" at bounding box center [680, 691] width 1308 height 52
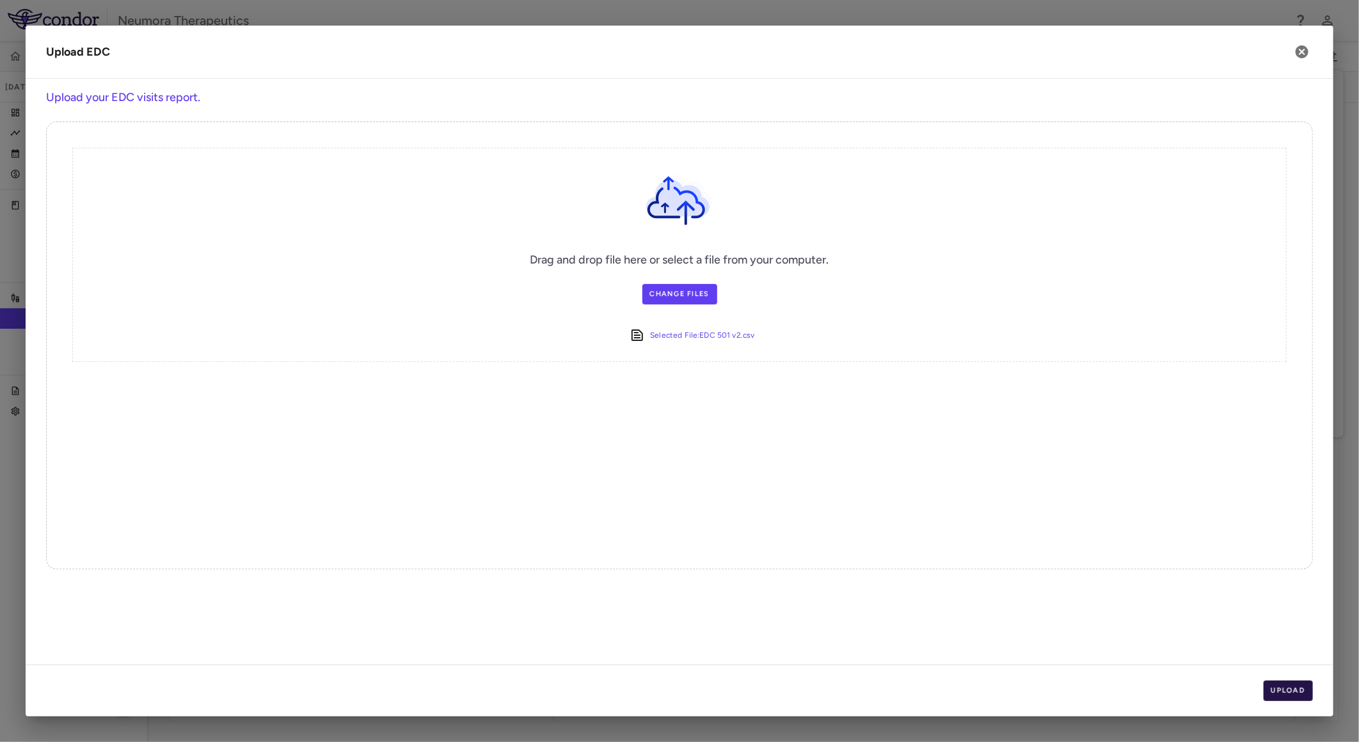
click at [1282, 683] on button "Upload" at bounding box center [1288, 691] width 50 height 20
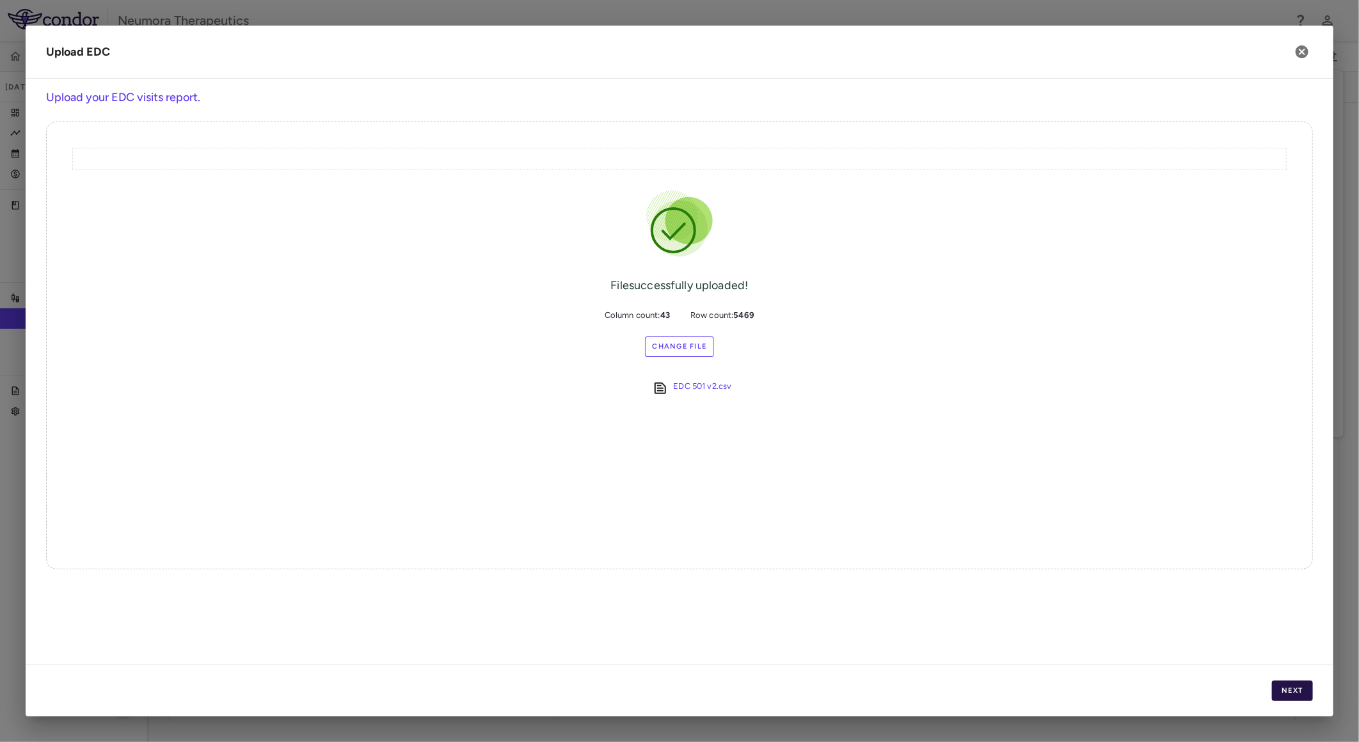
click at [1290, 693] on button "Next" at bounding box center [1292, 691] width 41 height 20
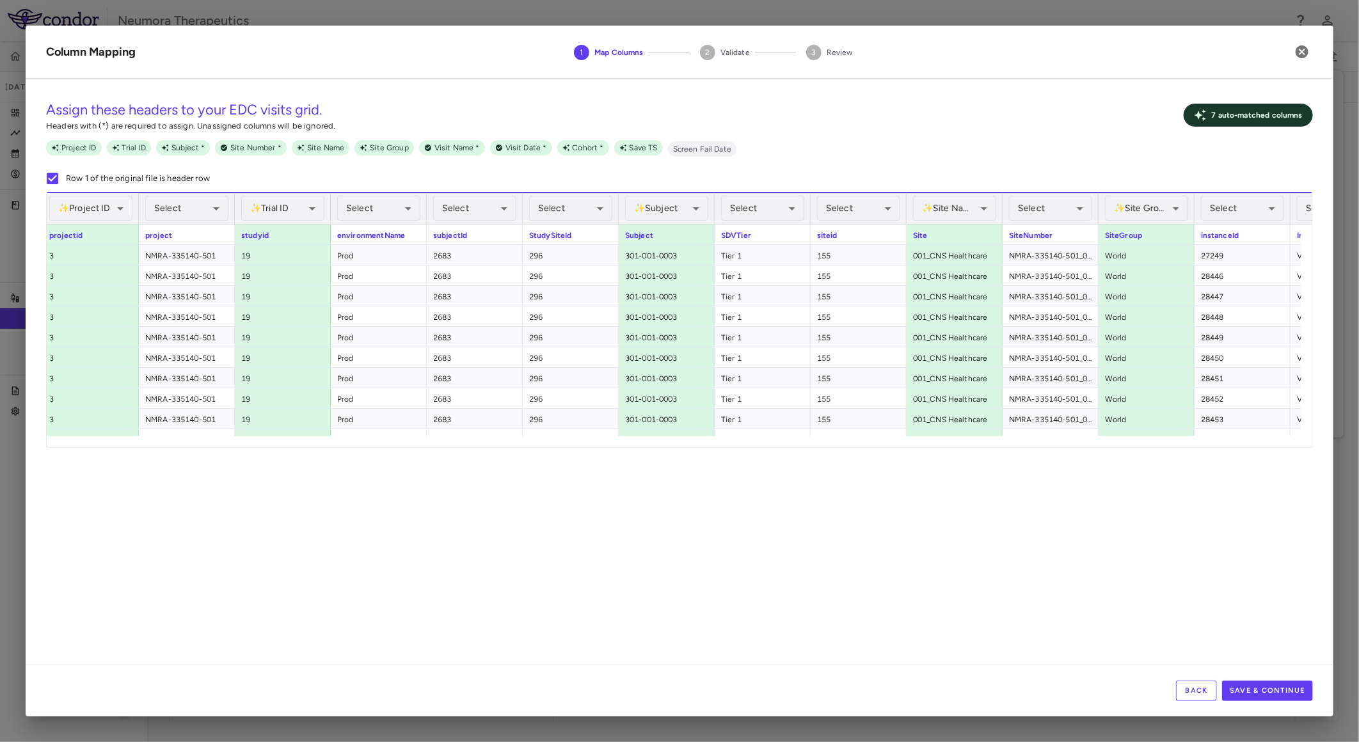
scroll to position [0, 315]
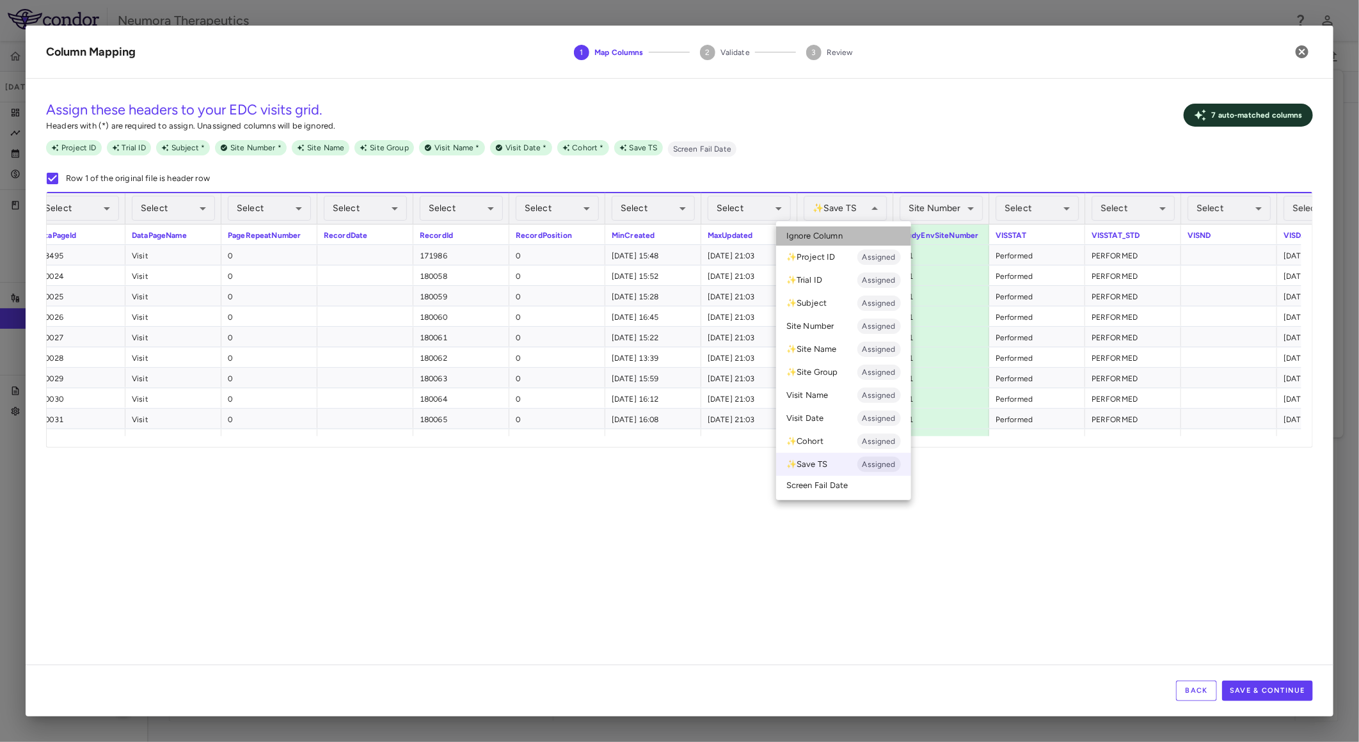
click at [866, 233] on li "Ignore Column" at bounding box center [843, 235] width 135 height 19
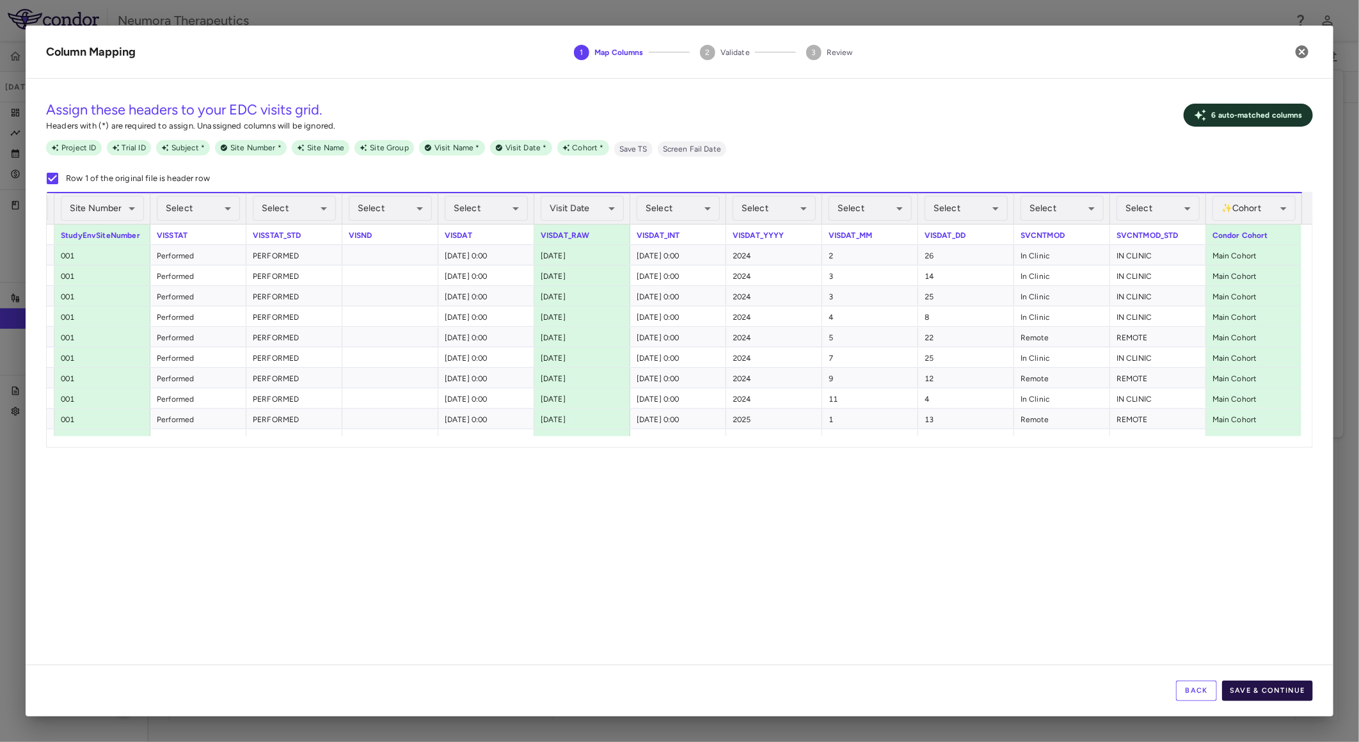
click at [1284, 688] on button "Save & Continue" at bounding box center [1267, 691] width 91 height 20
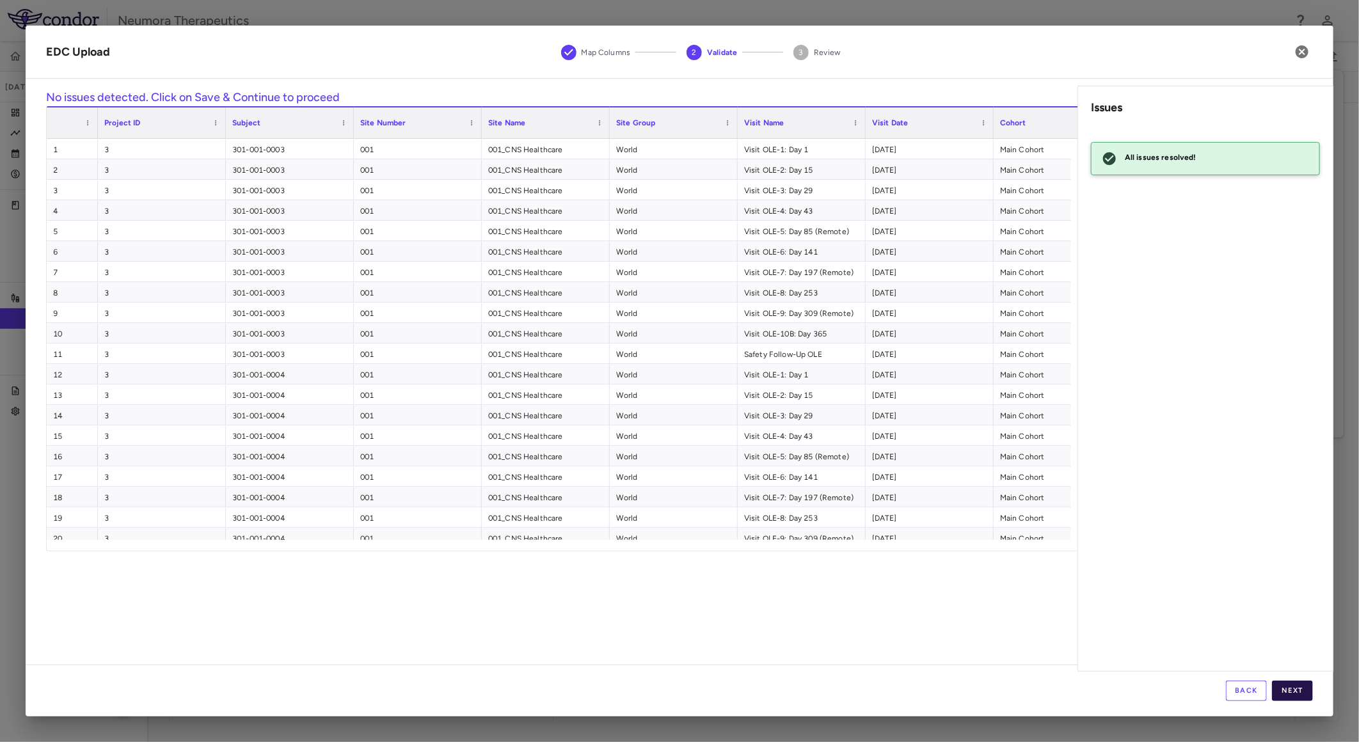
click at [1299, 700] on div "Back Next" at bounding box center [680, 691] width 1308 height 52
click at [1295, 695] on button "Next" at bounding box center [1292, 691] width 41 height 20
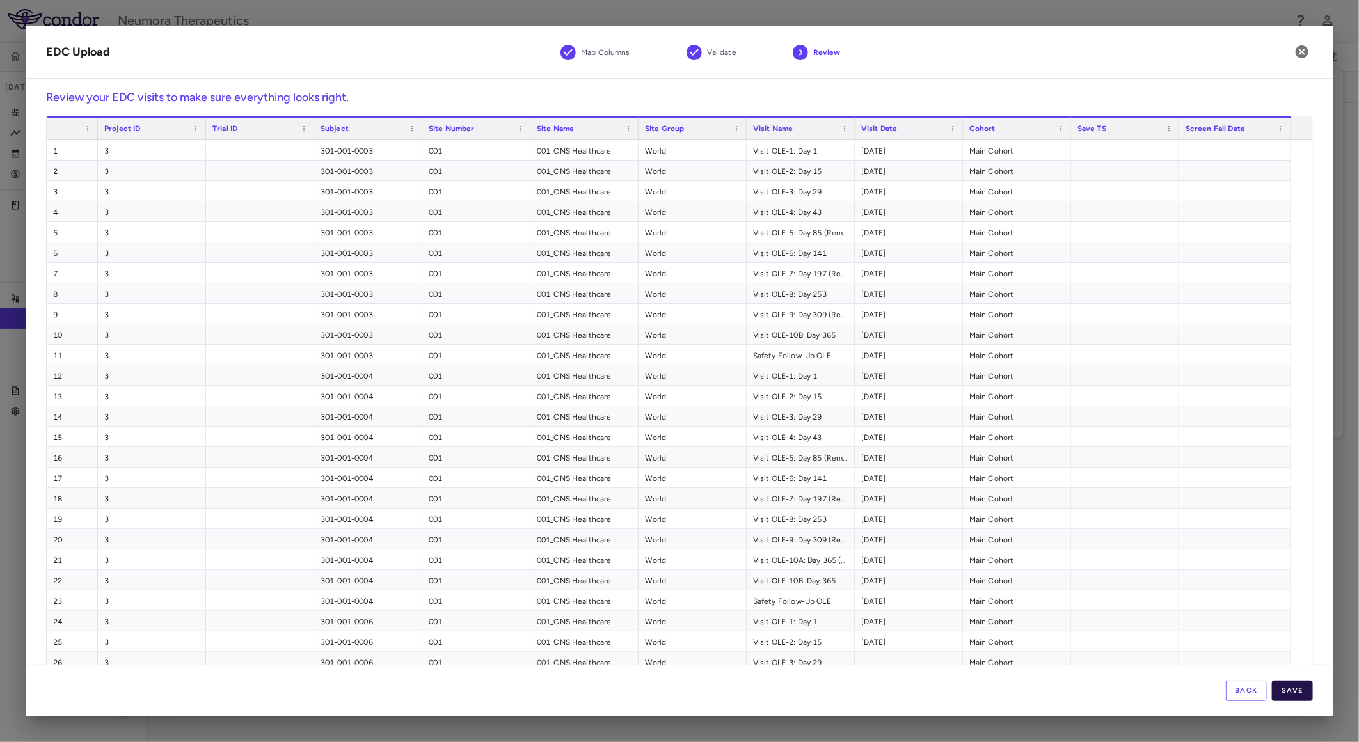
click at [1290, 691] on button "Save" at bounding box center [1292, 691] width 41 height 20
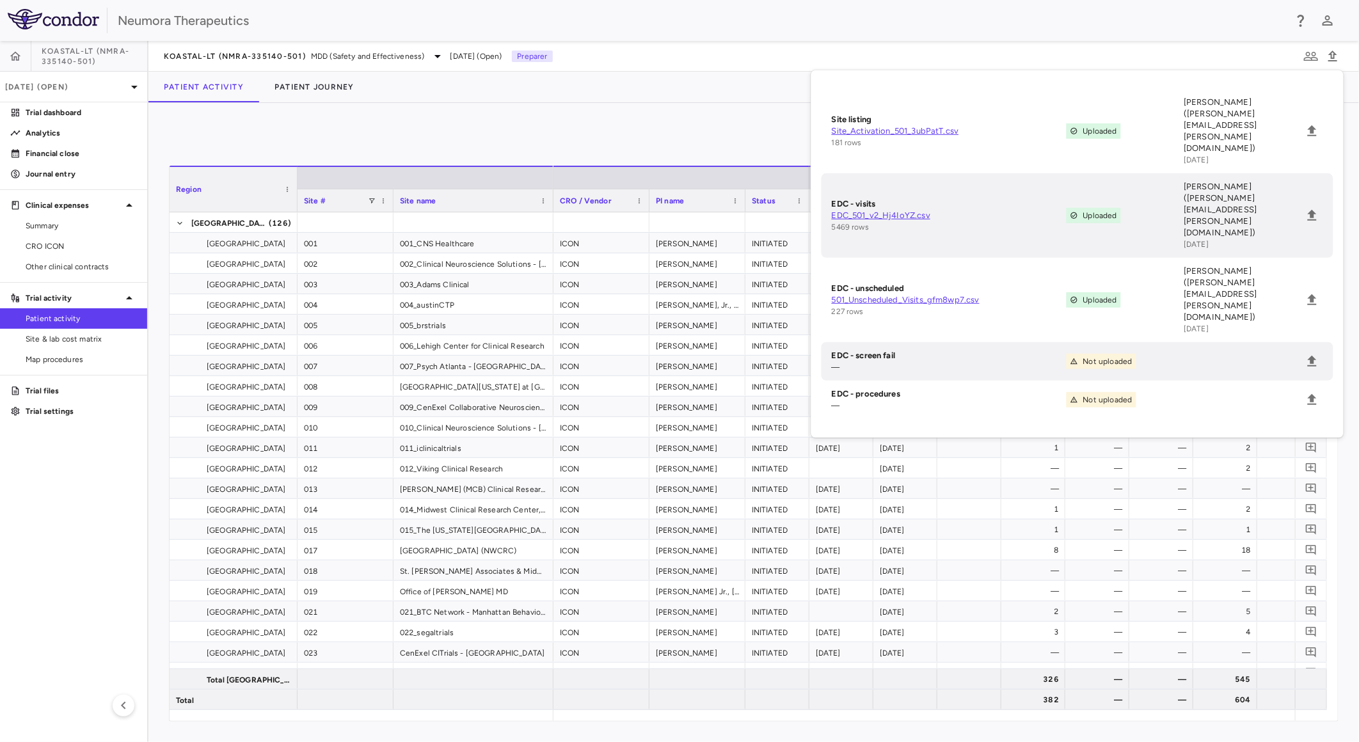
click at [410, 118] on div "0 Region Drag here to set column labels Region Site # Site name 3" at bounding box center [753, 422] width 1210 height 639
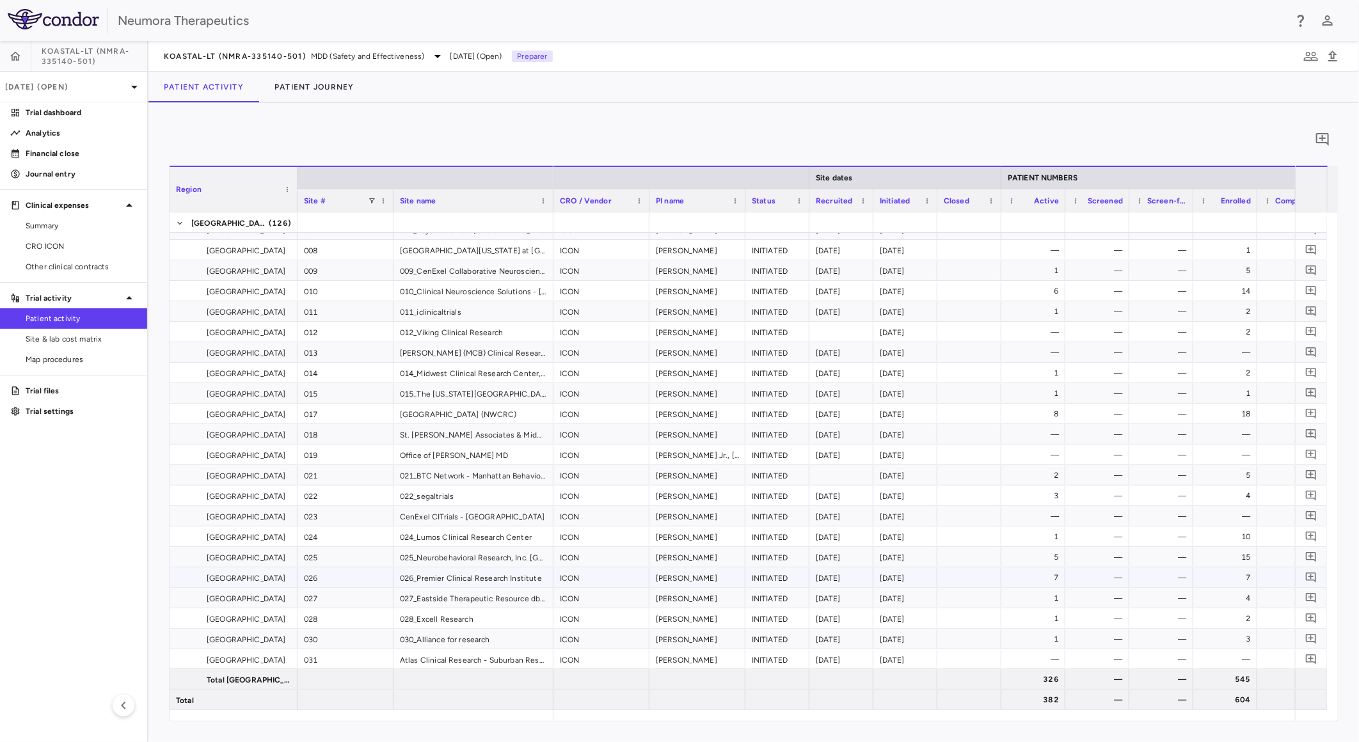
scroll to position [355, 0]
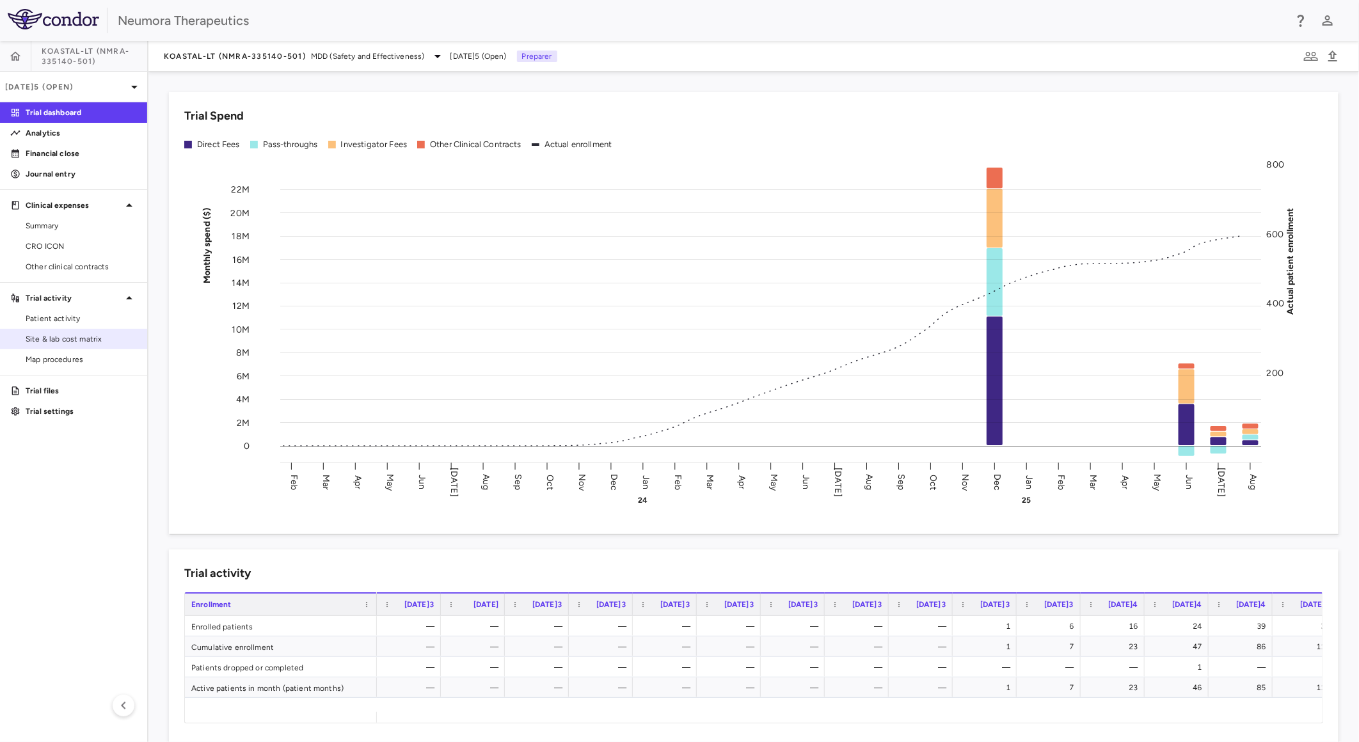
click at [84, 344] on span "Site & lab cost matrix" at bounding box center [81, 339] width 111 height 12
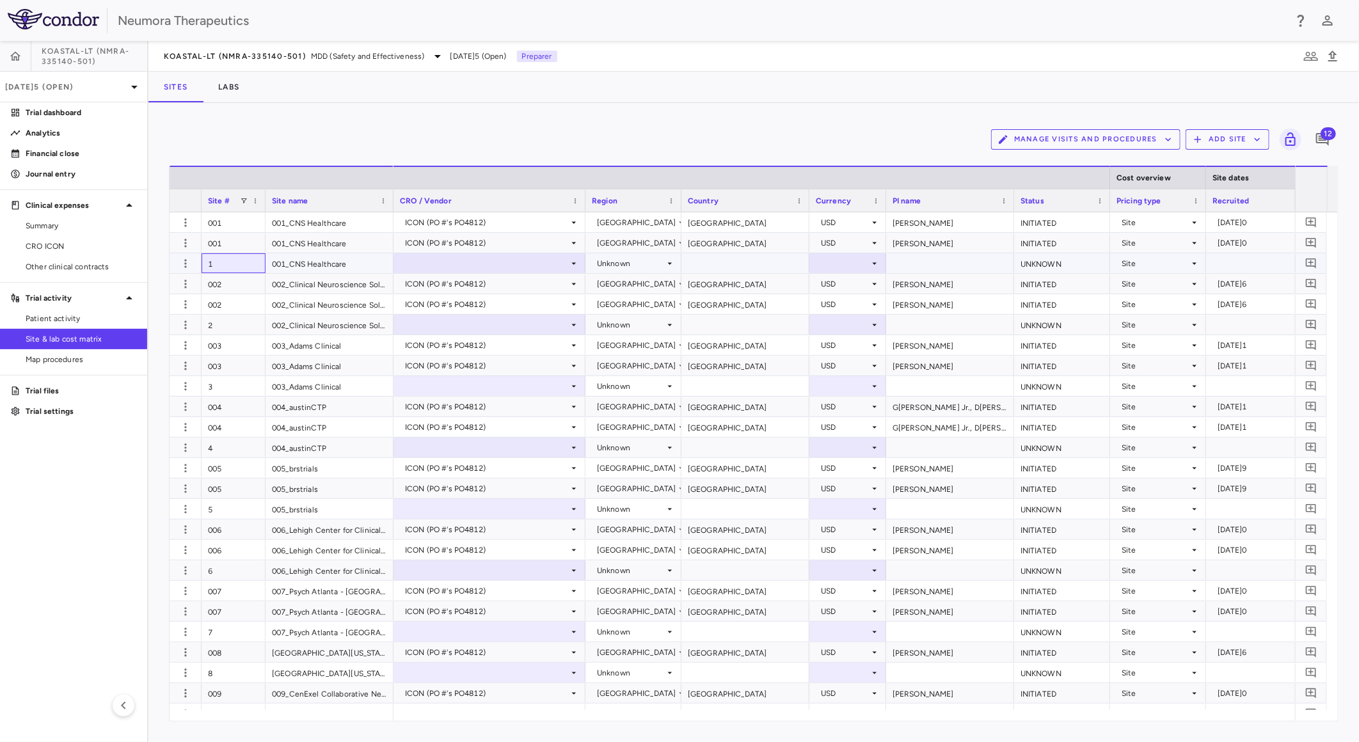
click at [203, 263] on div "1" at bounding box center [234, 263] width 64 height 20
drag, startPoint x: 225, startPoint y: 329, endPoint x: 193, endPoint y: 288, distance: 52.5
click at [189, 329] on div "2 002_Clinical Neuroscience Solutions - Orlando" at bounding box center [282, 325] width 224 height 20
click at [187, 260] on icon "button" at bounding box center [185, 263] width 13 height 13
click at [326, 138] on div at bounding box center [679, 371] width 1359 height 742
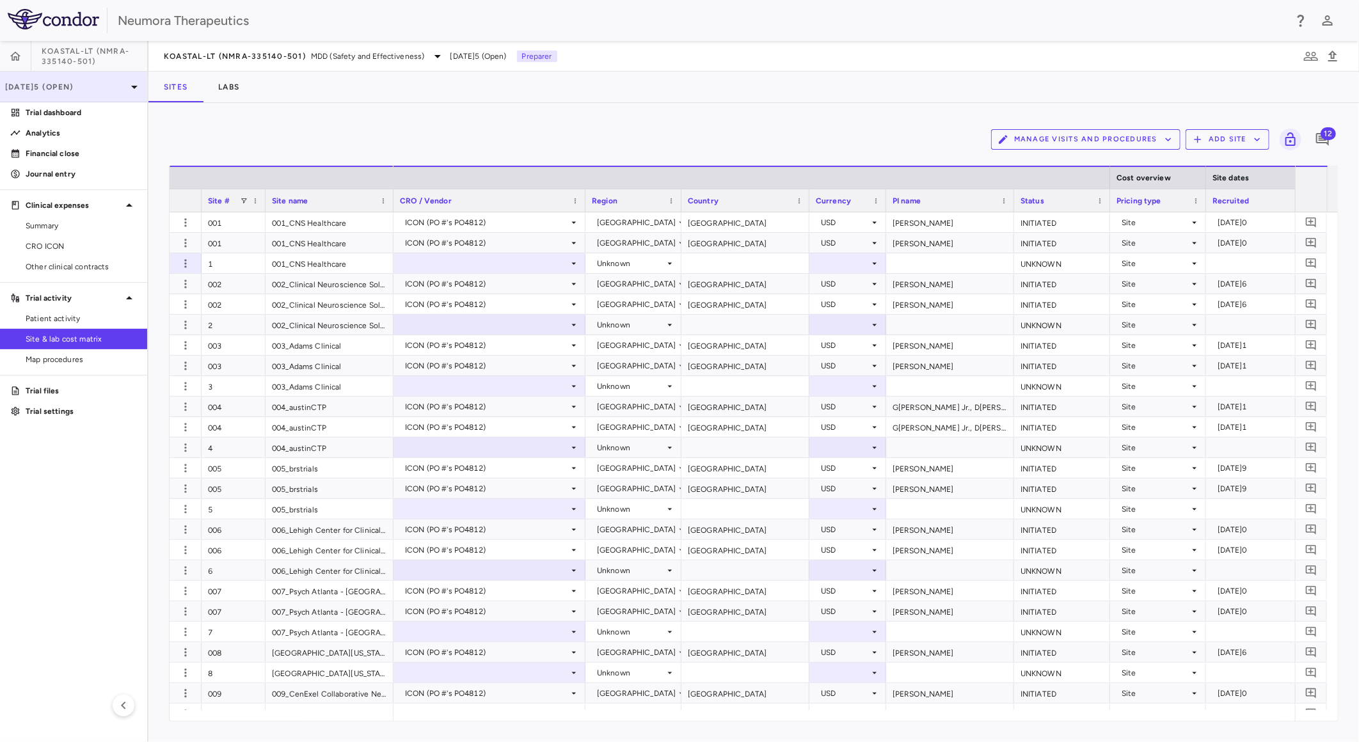
click at [130, 81] on icon at bounding box center [134, 86] width 15 height 15
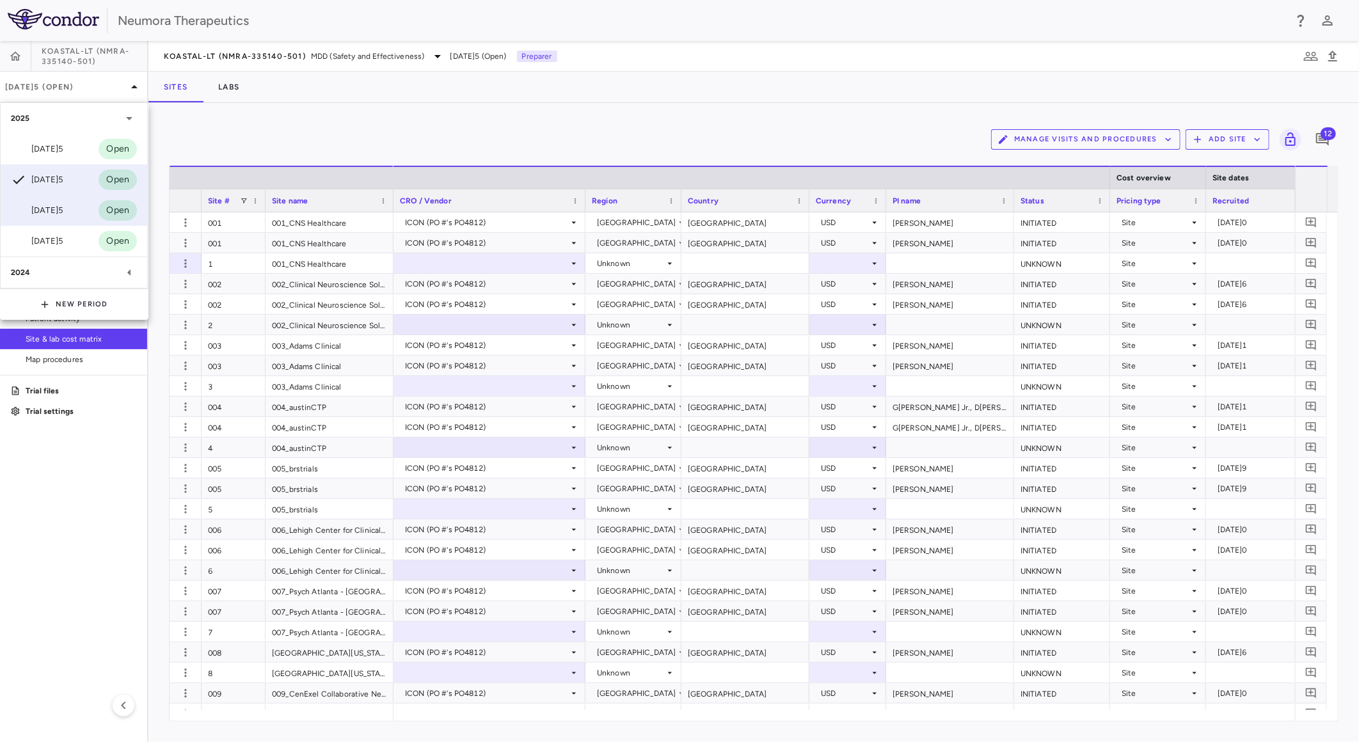
click at [73, 213] on div "Jul 2025 Open" at bounding box center [74, 210] width 146 height 31
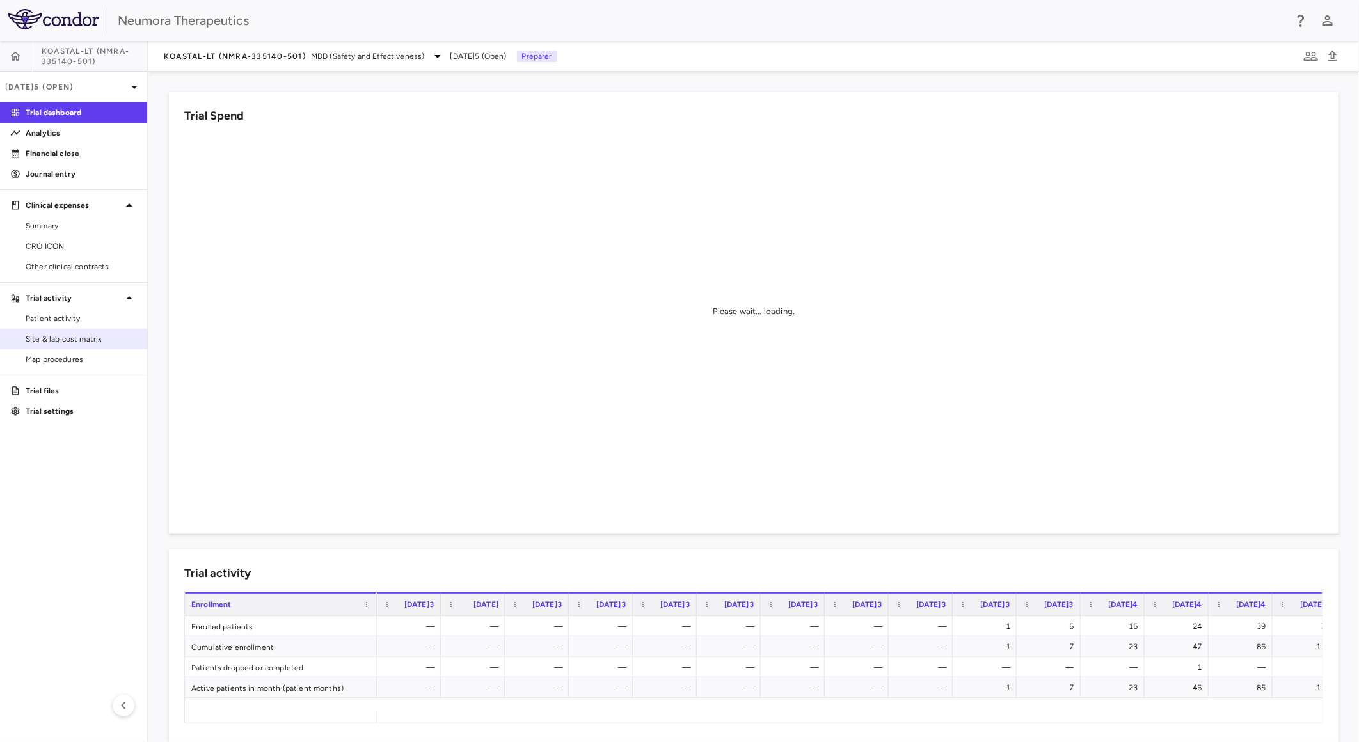
click at [65, 336] on span "Site & lab cost matrix" at bounding box center [81, 339] width 111 height 12
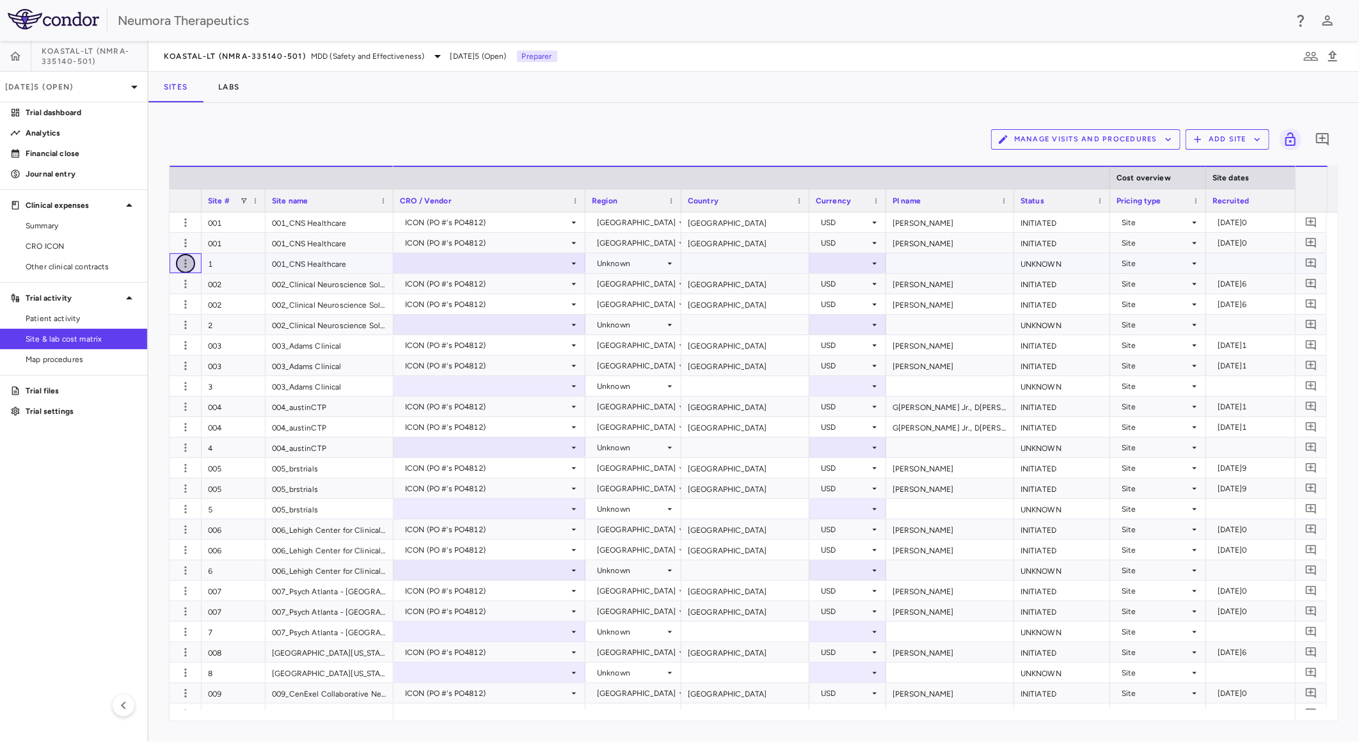
click at [182, 263] on icon "button" at bounding box center [185, 263] width 13 height 13
click at [182, 263] on div at bounding box center [679, 371] width 1359 height 742
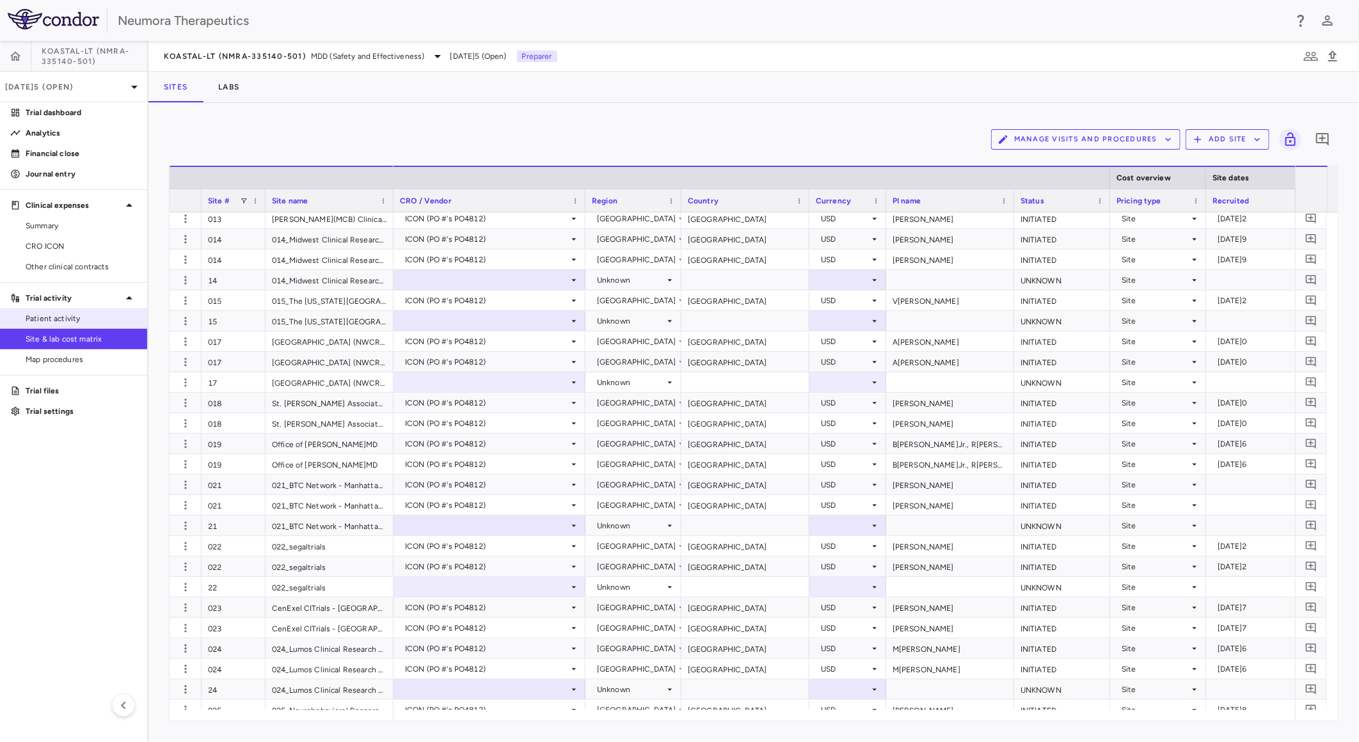
scroll to position [782, 0]
click at [54, 317] on span "Patient activity" at bounding box center [81, 319] width 111 height 12
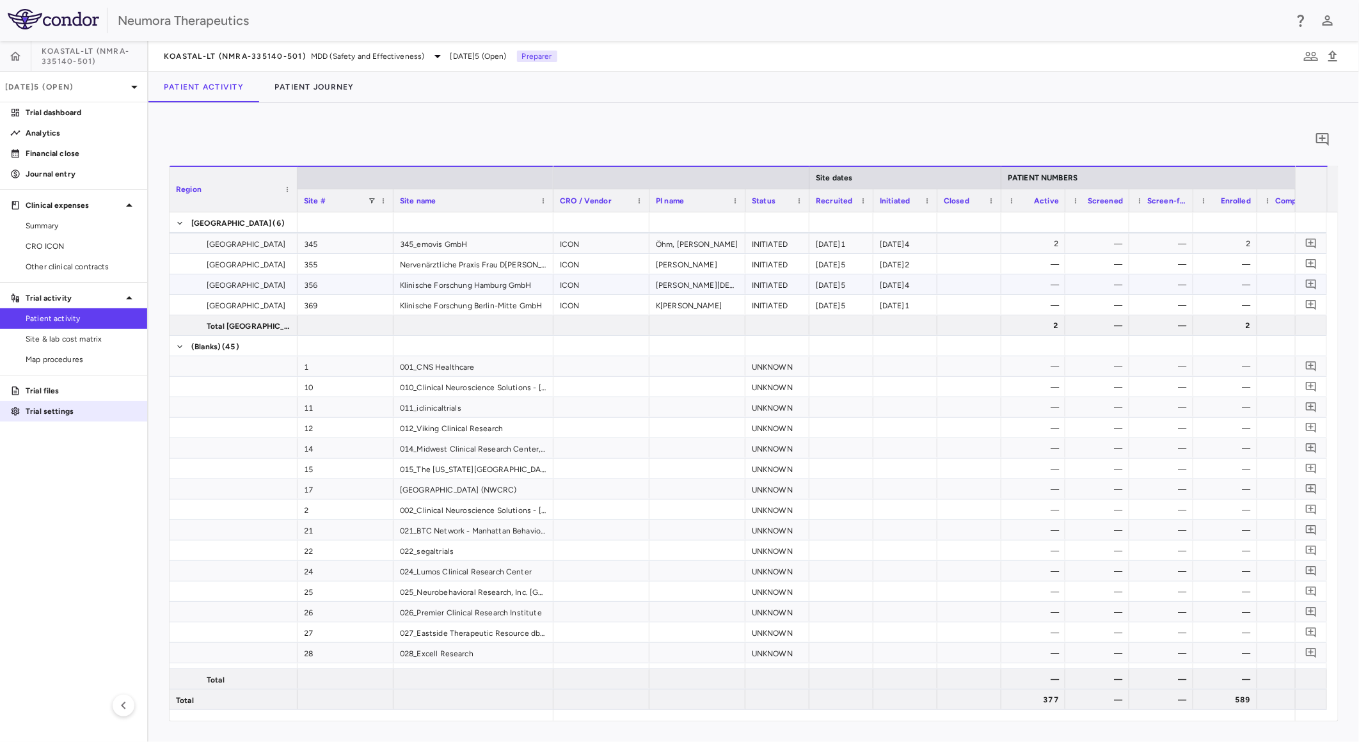
scroll to position [3726, 0]
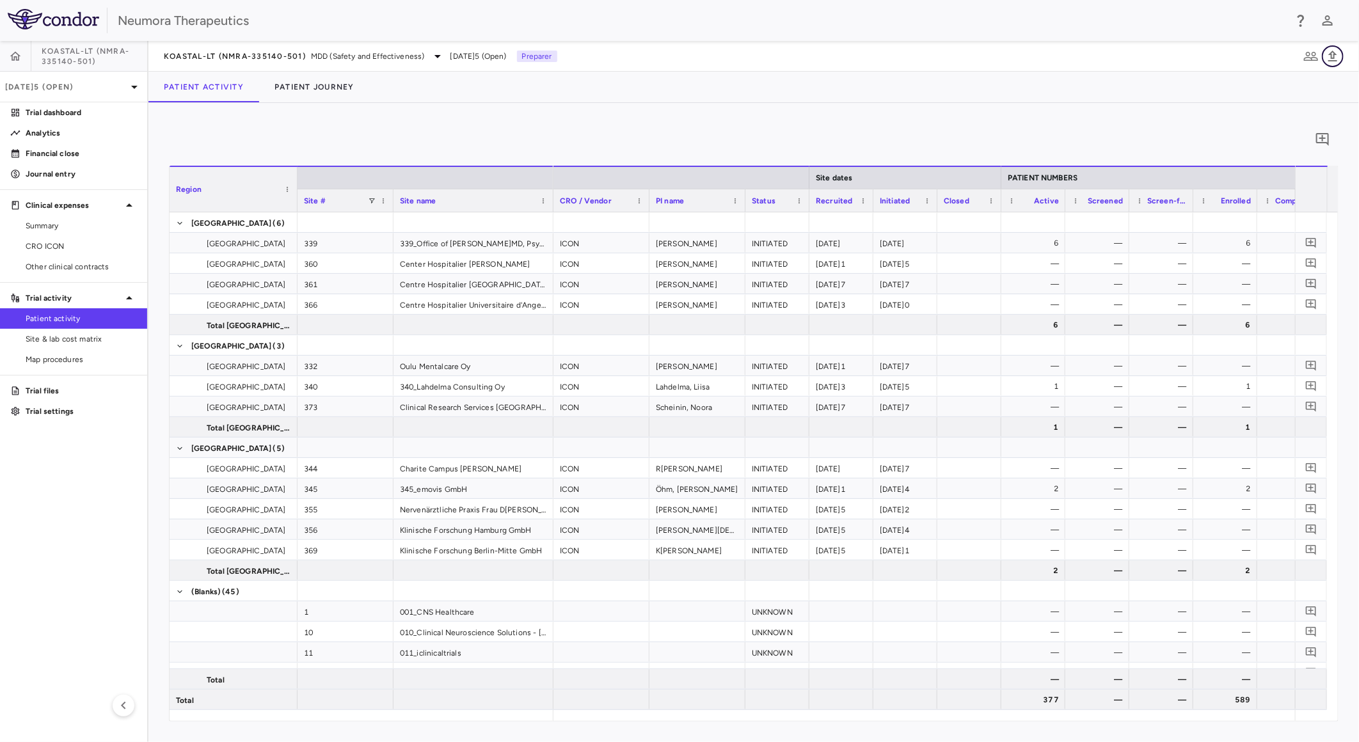
click at [1337, 58] on icon "button" at bounding box center [1332, 56] width 15 height 15
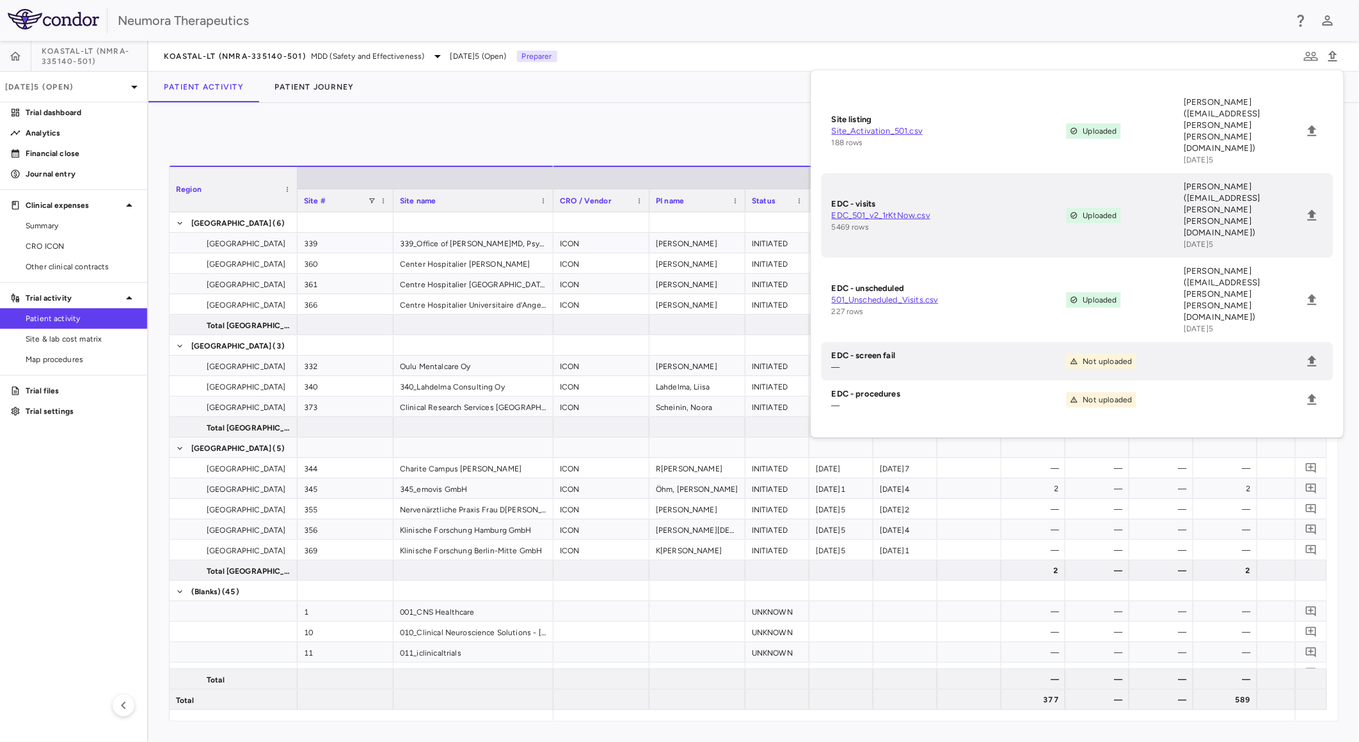
click at [763, 116] on div "0 Region Drag here to set column labels Region Site # Site name 26" at bounding box center [753, 422] width 1210 height 639
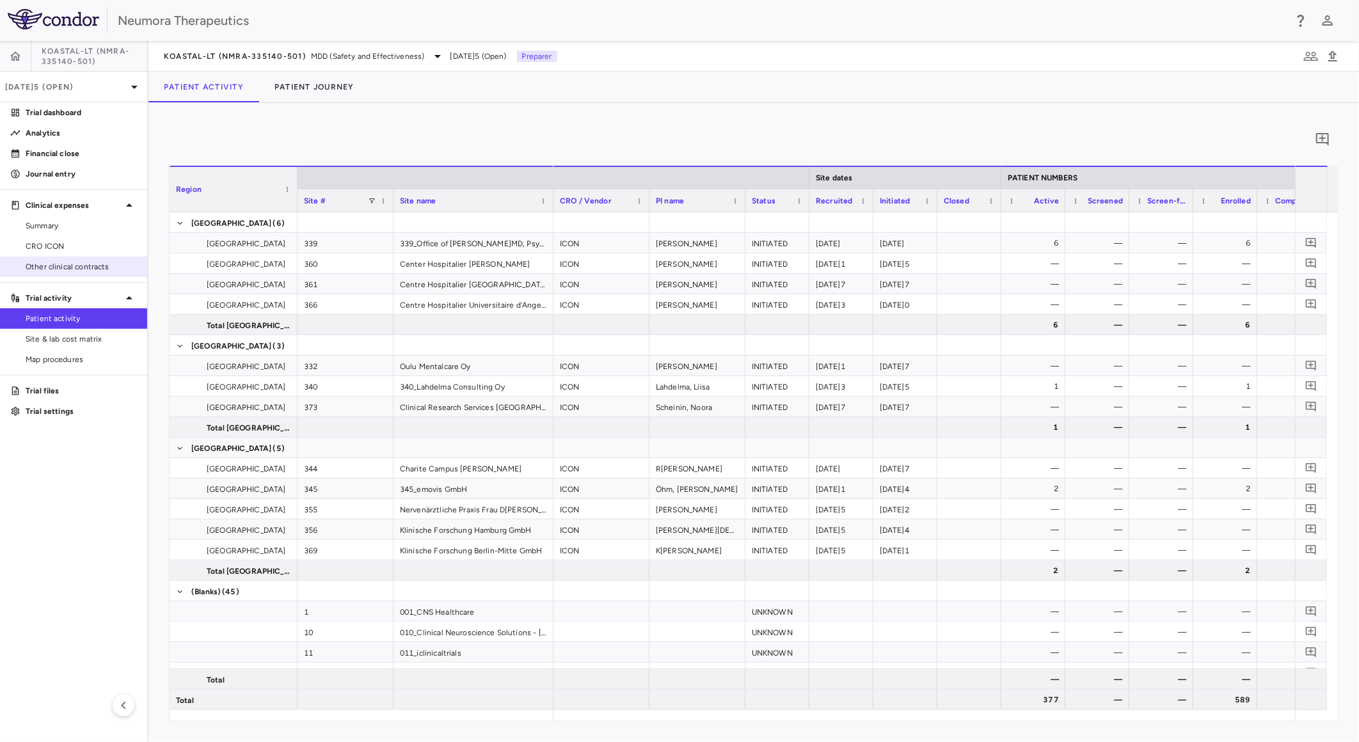
click at [99, 273] on link "Other clinical contracts" at bounding box center [73, 266] width 147 height 19
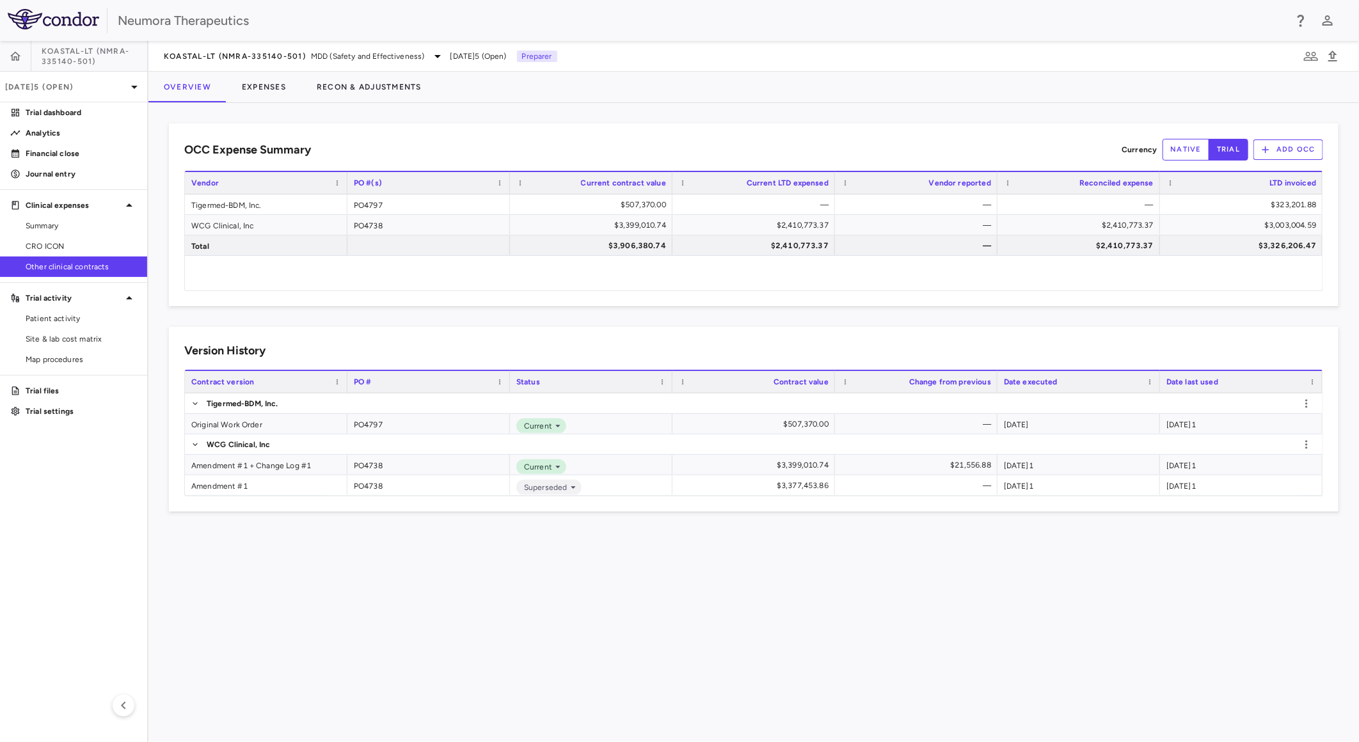
click at [507, 614] on div "OCC Expense Summary Currency native trial Add OCC Drag here to set row groups D…" at bounding box center [753, 422] width 1210 height 639
drag, startPoint x: 1300, startPoint y: 515, endPoint x: 729, endPoint y: 406, distance: 581.0
click at [732, 402] on div "OCC Expense Summary Currency native trial Add OCC Drag here to set row groups D…" at bounding box center [753, 422] width 1210 height 639
click at [100, 241] on span "CRO ICON" at bounding box center [81, 247] width 111 height 12
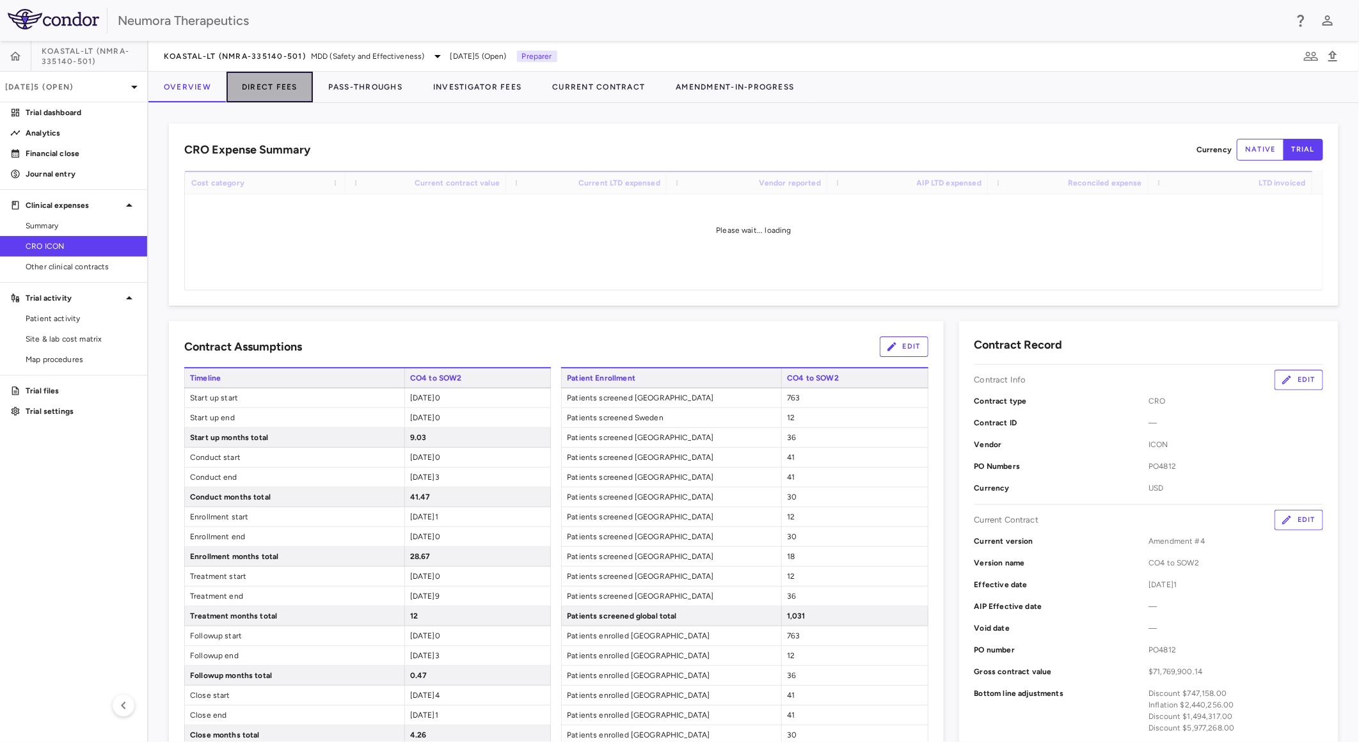
click at [264, 79] on button "Direct Fees" at bounding box center [269, 87] width 86 height 31
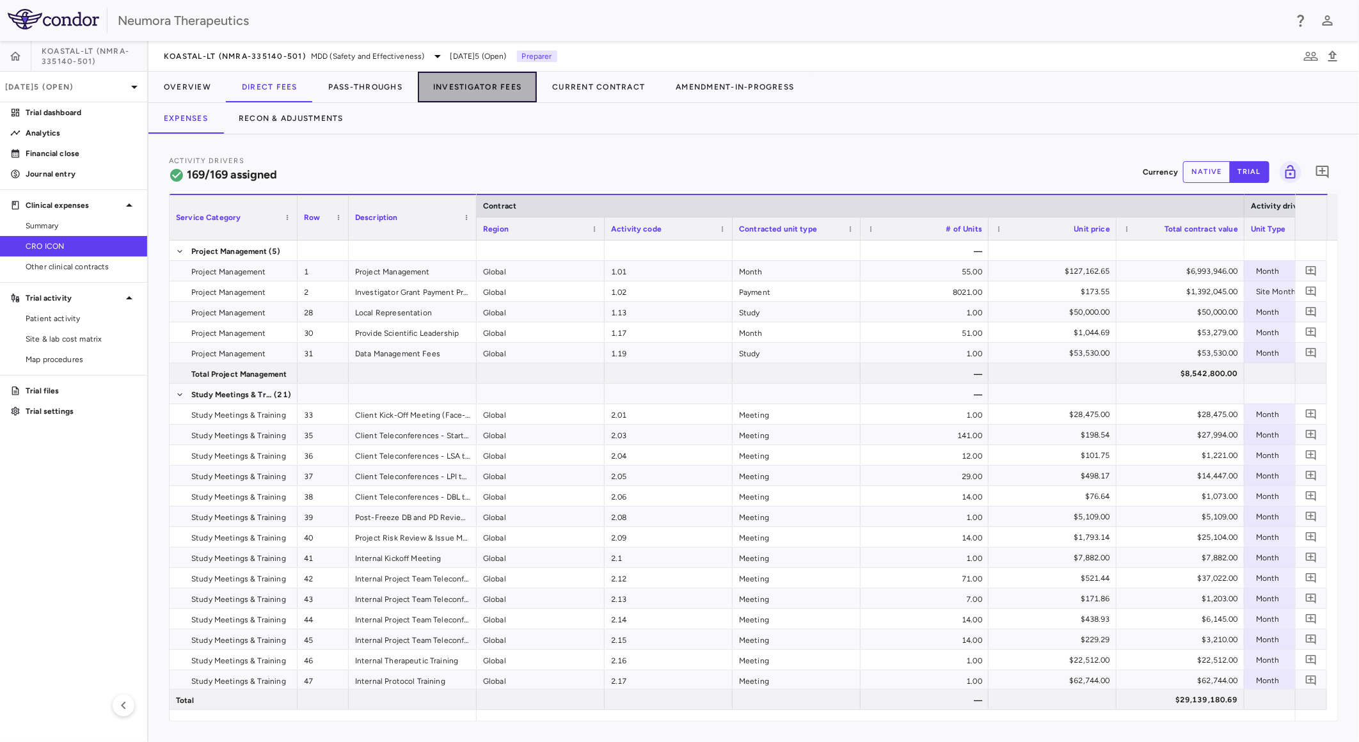
click at [438, 83] on button "Investigator Fees" at bounding box center [477, 87] width 119 height 31
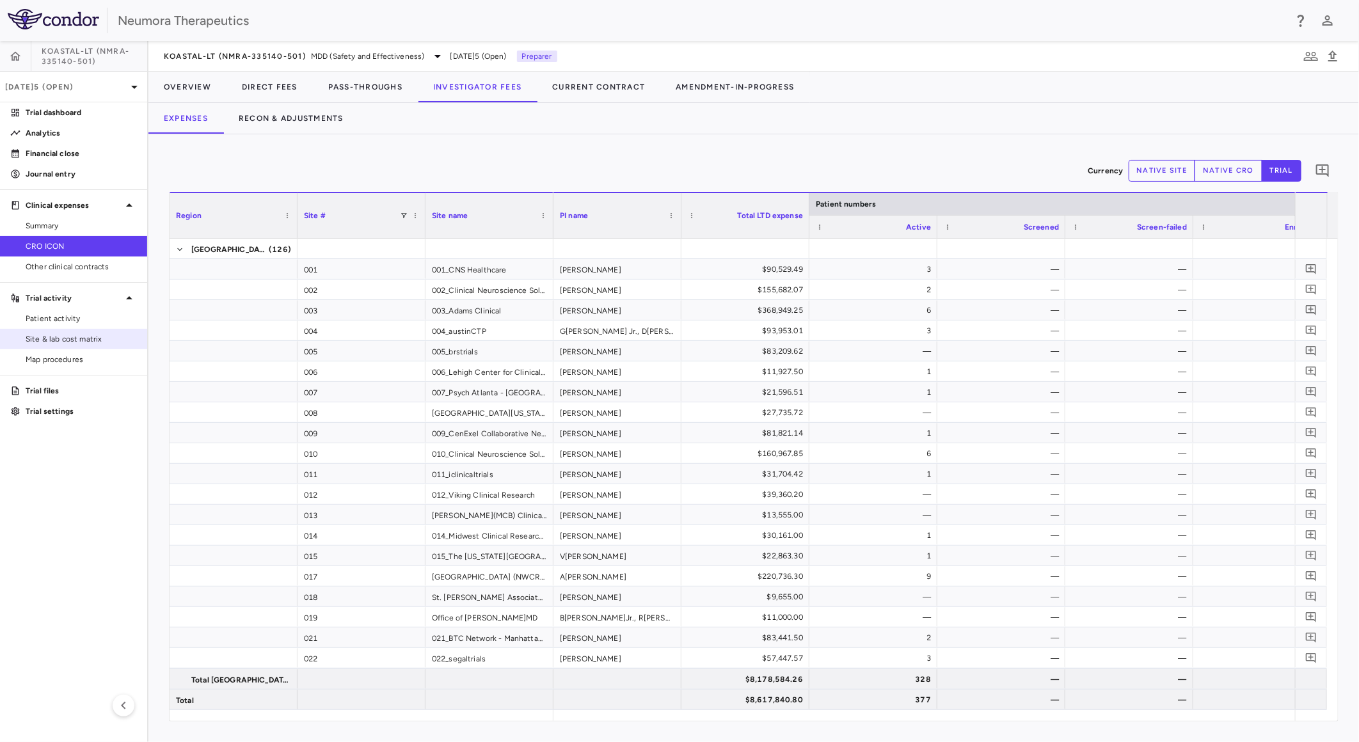
drag, startPoint x: 71, startPoint y: 331, endPoint x: 115, endPoint y: 328, distance: 44.2
click at [71, 331] on link "Site & lab cost matrix" at bounding box center [73, 338] width 147 height 19
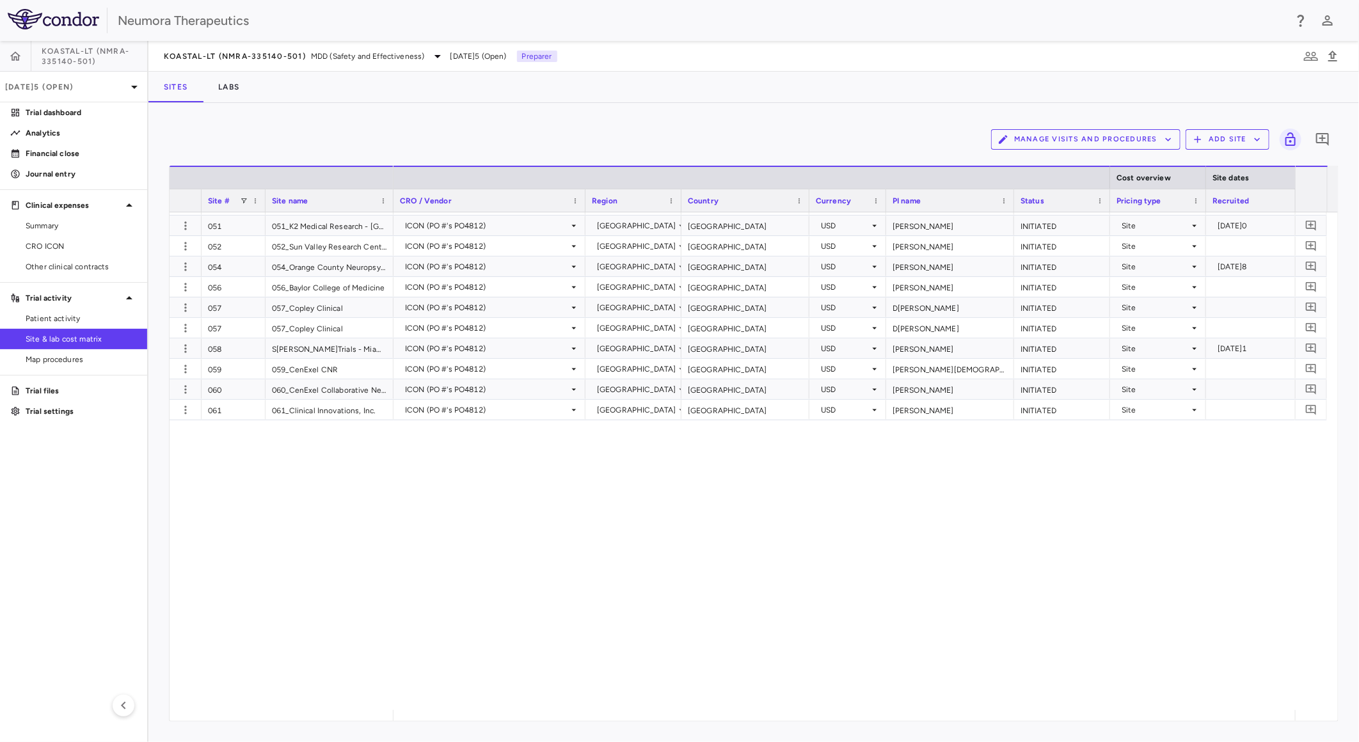
scroll to position [1158, 0]
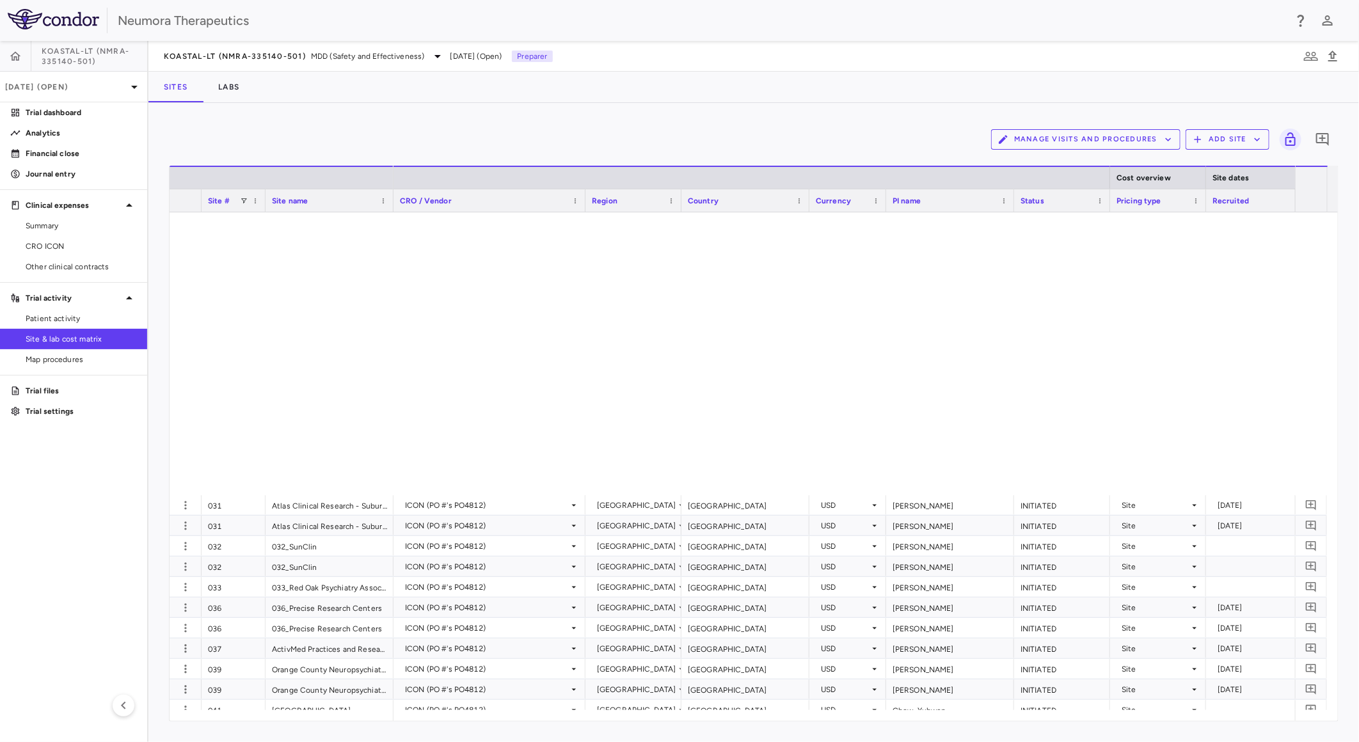
scroll to position [1279, 0]
